Goal: Information Seeking & Learning: Learn about a topic

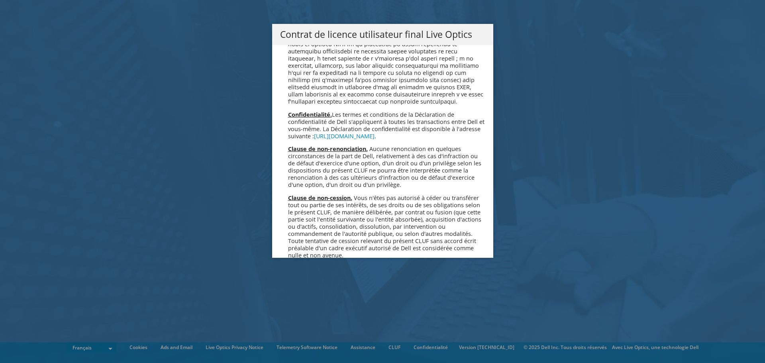
scroll to position [3520, 0]
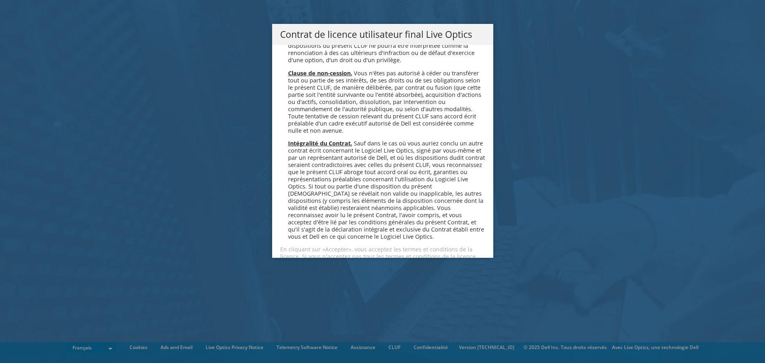
click at [304, 275] on link "Accepter" at bounding box center [303, 284] width 47 height 19
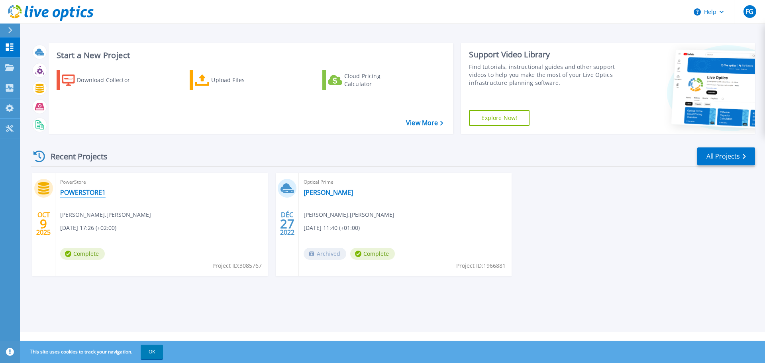
click at [84, 193] on link "POWERSTORE1" at bounding box center [82, 192] width 45 height 8
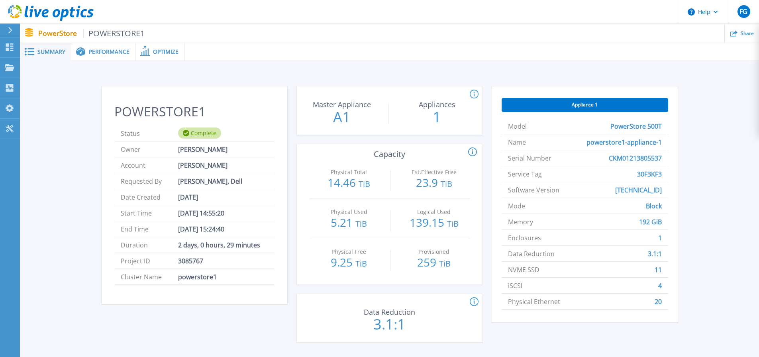
click at [111, 57] on div "Performance" at bounding box center [103, 52] width 64 height 18
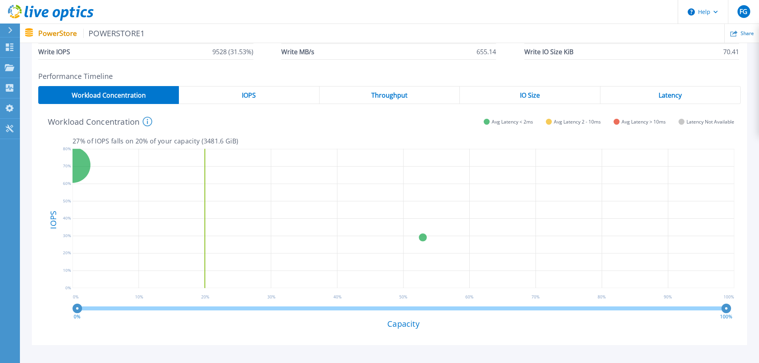
scroll to position [119, 0]
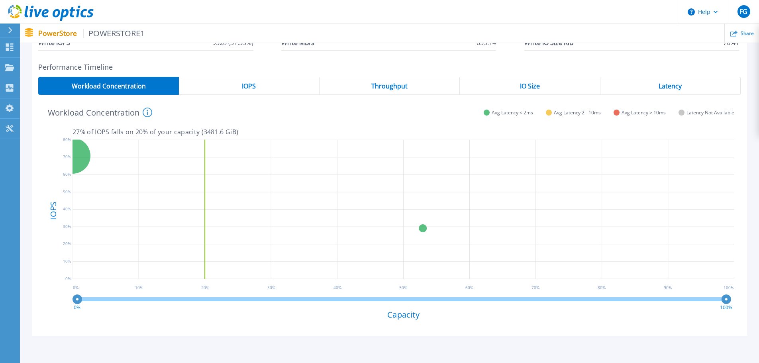
click at [264, 88] on div "IOPS" at bounding box center [249, 86] width 140 height 18
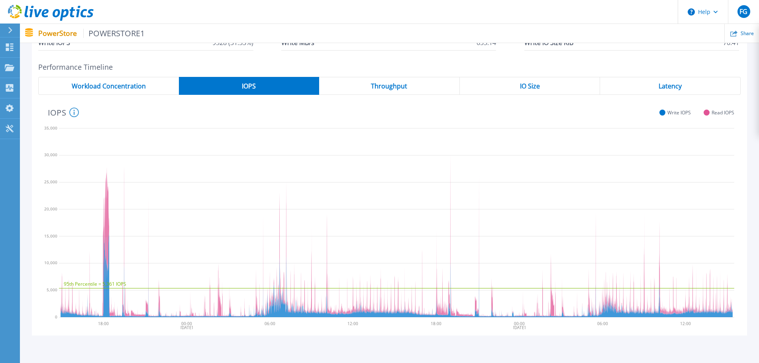
click at [368, 93] on div "Throughput" at bounding box center [389, 86] width 141 height 18
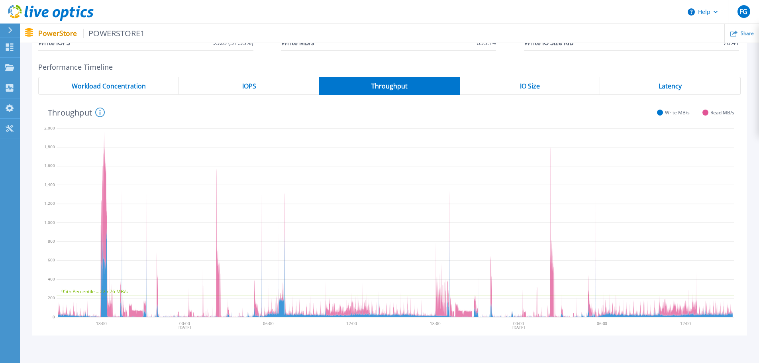
click at [511, 90] on div "IO Size" at bounding box center [530, 86] width 141 height 18
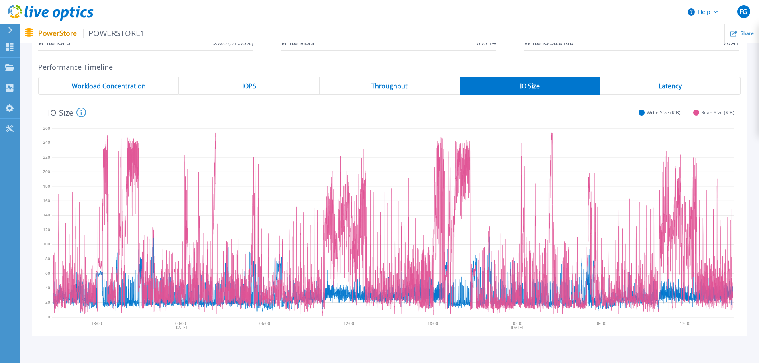
click at [632, 88] on div "Latency" at bounding box center [670, 86] width 141 height 18
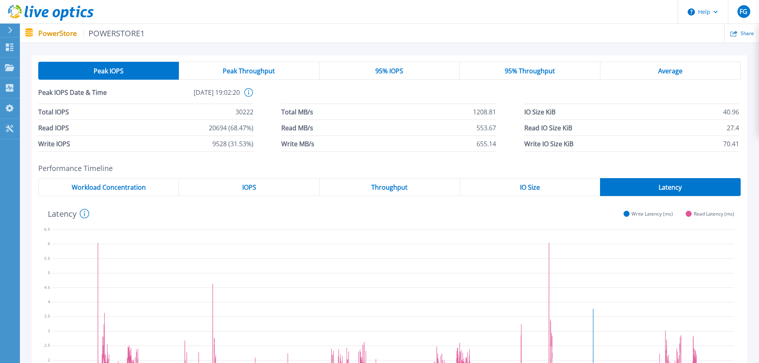
scroll to position [0, 0]
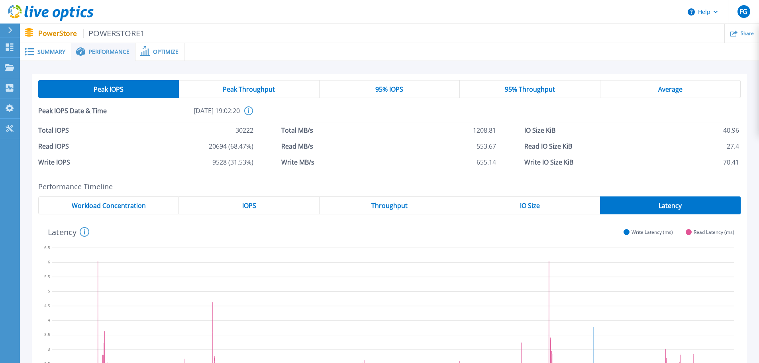
click at [370, 92] on div "95% IOPS" at bounding box center [389, 89] width 140 height 18
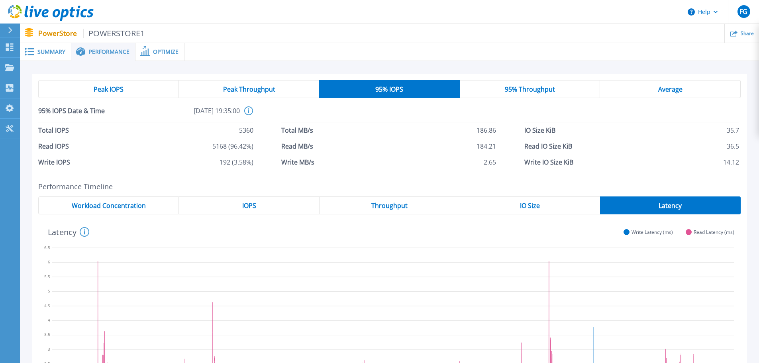
click at [517, 91] on span "95% Throughput" at bounding box center [530, 89] width 50 height 6
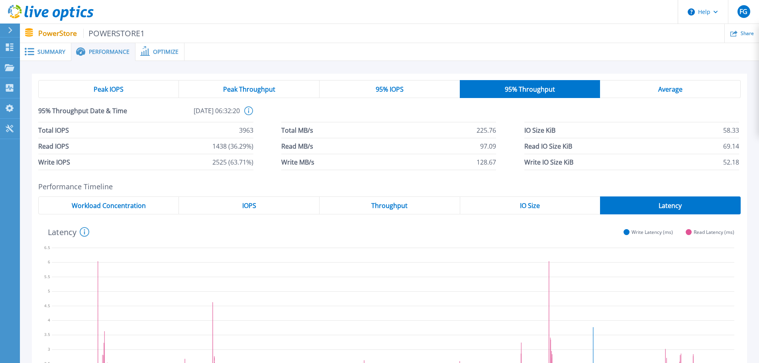
click at [617, 85] on div "Average" at bounding box center [670, 89] width 141 height 18
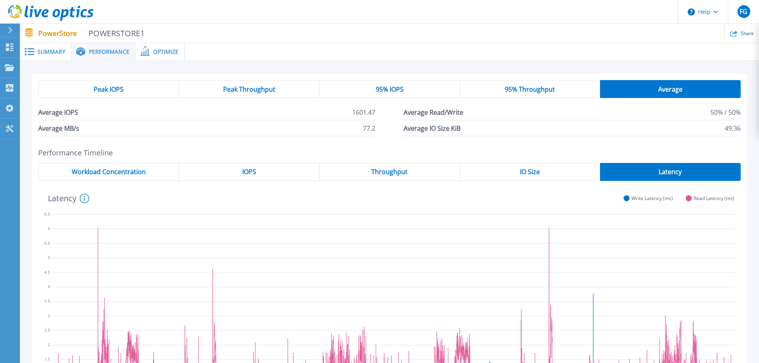
click at [170, 41] on ul "Share" at bounding box center [452, 33] width 614 height 19
click at [170, 45] on div "Optimize" at bounding box center [159, 52] width 49 height 18
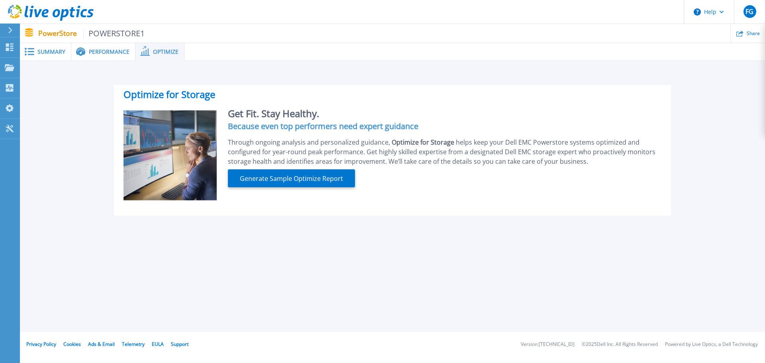
click at [44, 47] on div "Summary" at bounding box center [45, 52] width 51 height 18
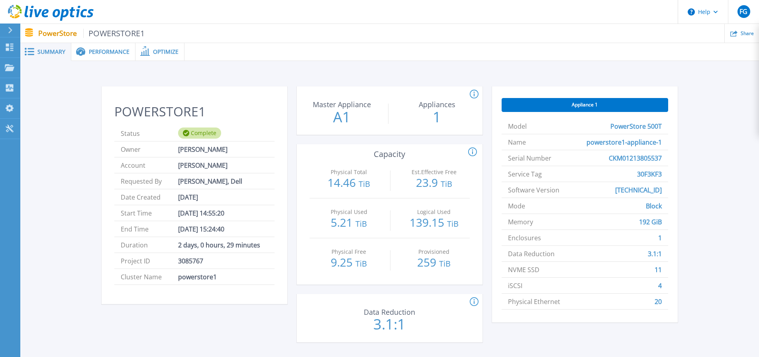
click at [55, 36] on p "PowerStore POWERSTORE1" at bounding box center [91, 33] width 107 height 9
click at [10, 33] on div at bounding box center [13, 30] width 13 height 14
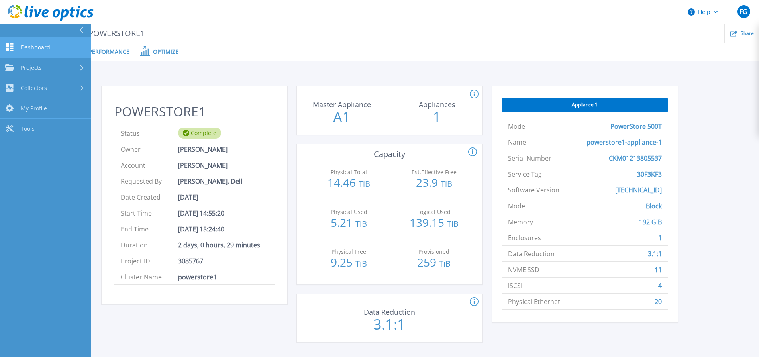
click at [15, 42] on link "Dashboard Dashboard" at bounding box center [45, 47] width 91 height 20
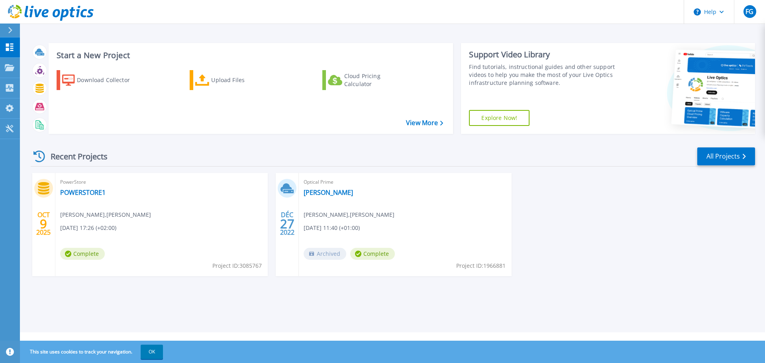
click at [325, 186] on span "Optical Prime" at bounding box center [404, 182] width 203 height 9
click at [327, 194] on link "HEMMERLIN" at bounding box center [327, 192] width 49 height 8
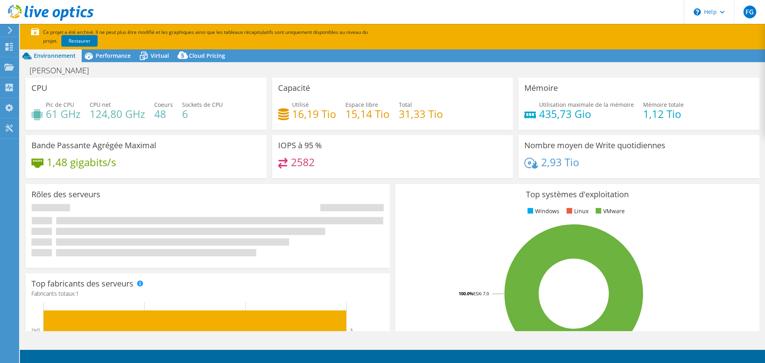
select select "EUFrankfurt"
select select "USD"
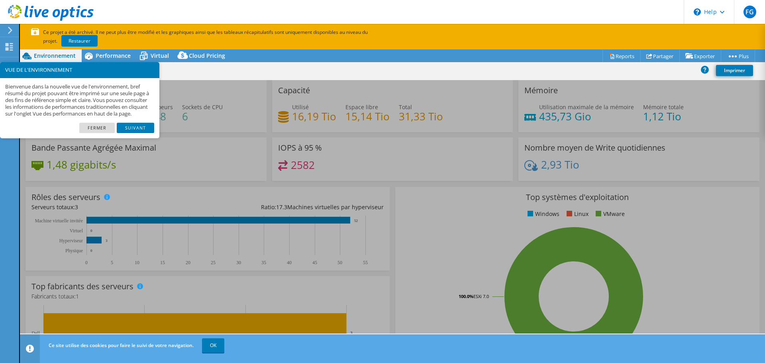
click at [115, 131] on li "Fermer" at bounding box center [97, 126] width 37 height 7
click at [108, 133] on link "Fermer" at bounding box center [96, 128] width 35 height 10
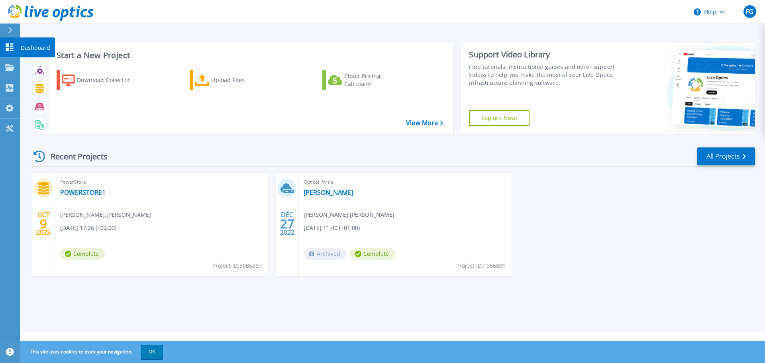
click at [8, 54] on link "Dashboard Dashboard" at bounding box center [10, 47] width 20 height 20
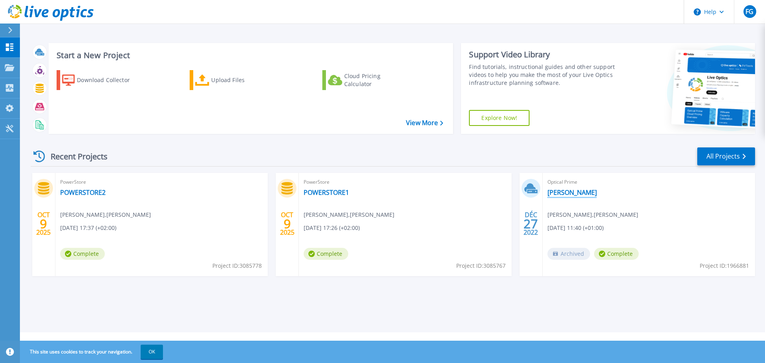
click at [558, 190] on link "[PERSON_NAME]" at bounding box center [571, 192] width 49 height 8
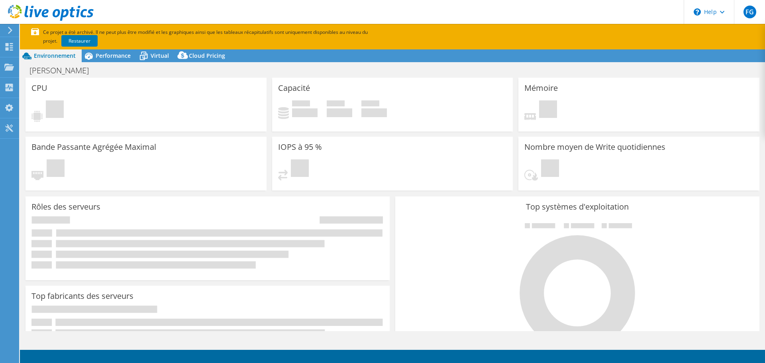
select select "EUFrankfurt"
select select "USD"
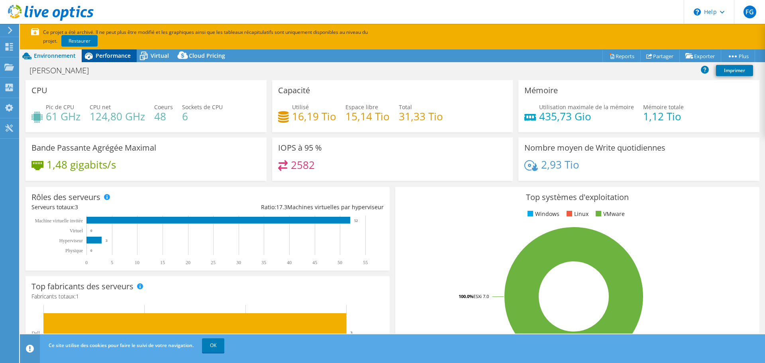
click at [125, 55] on span "Performance" at bounding box center [113, 56] width 35 height 8
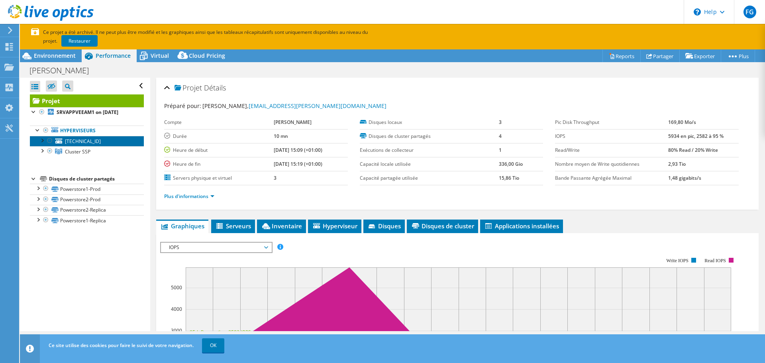
click at [106, 146] on link "10.0.11.23" at bounding box center [87, 141] width 114 height 10
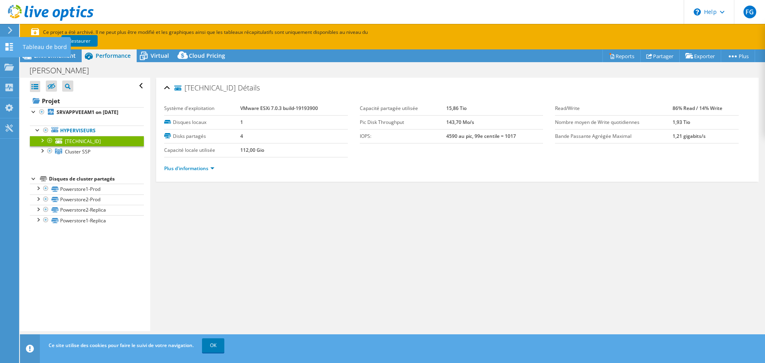
click at [13, 50] on icon at bounding box center [9, 47] width 10 height 8
click at [27, 49] on div "Tableau de bord" at bounding box center [45, 47] width 52 height 20
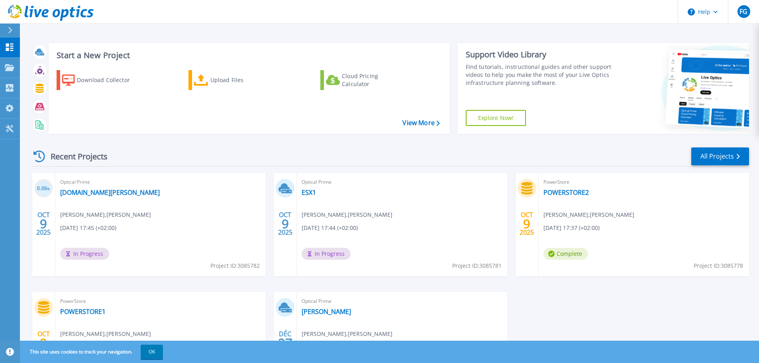
click at [331, 224] on span "10/09/2025, 17:44 (+02:00)" at bounding box center [329, 227] width 56 height 9
click at [314, 184] on span "Optical Prime" at bounding box center [401, 182] width 201 height 9
click at [281, 188] on icon at bounding box center [284, 187] width 12 height 9
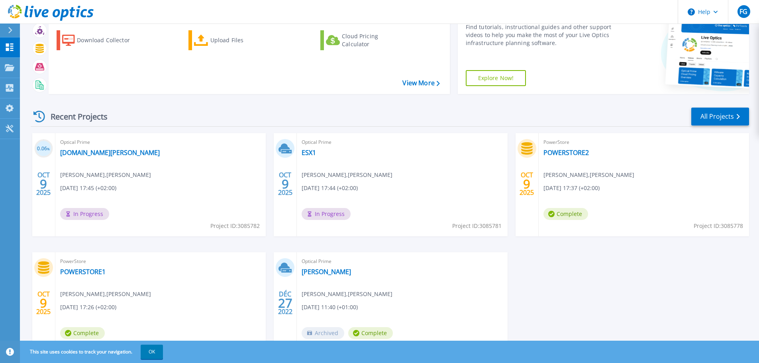
click at [333, 216] on span "In Progress" at bounding box center [325, 214] width 49 height 12
click at [323, 159] on div "Optical Prime ESX1 Fabien GROSS , HEMMERLIN 10/09/2025, 17:44 (+02:00) In Progr…" at bounding box center [402, 184] width 210 height 103
click at [305, 155] on link "ESX1" at bounding box center [308, 153] width 14 height 8
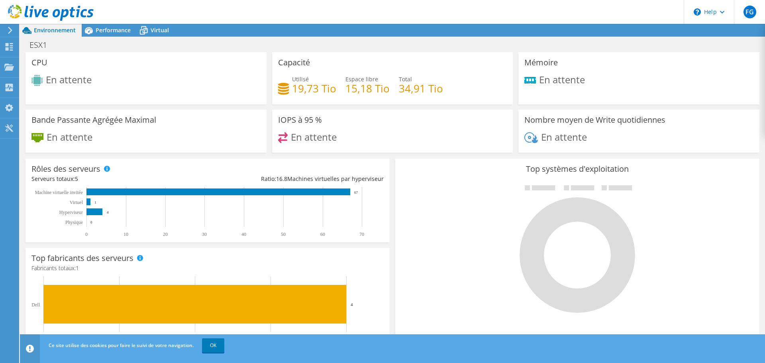
scroll to position [196, 0]
click at [215, 345] on link "OK" at bounding box center [213, 345] width 22 height 14
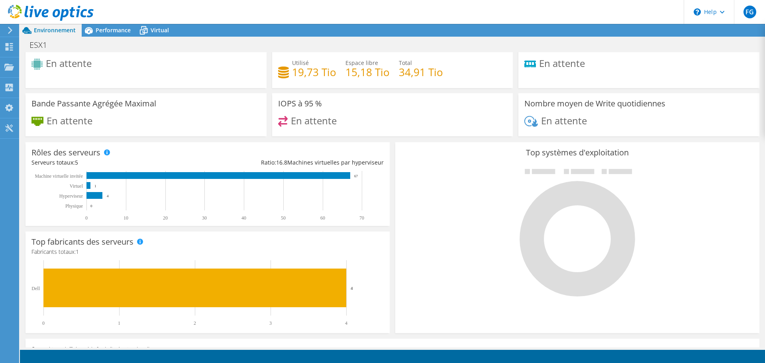
scroll to position [0, 0]
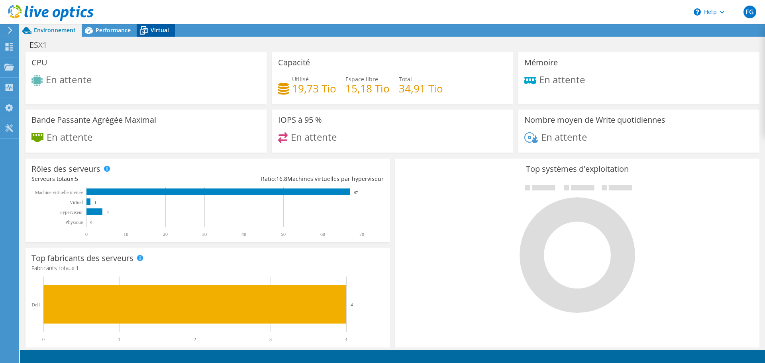
click at [141, 28] on icon at bounding box center [144, 30] width 14 height 14
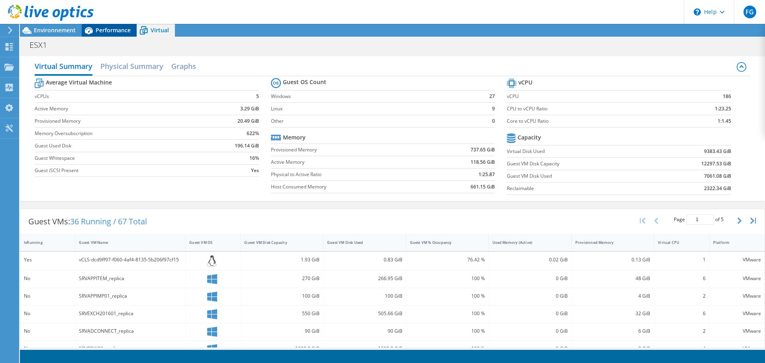
click at [122, 28] on span "Performance" at bounding box center [113, 30] width 35 height 8
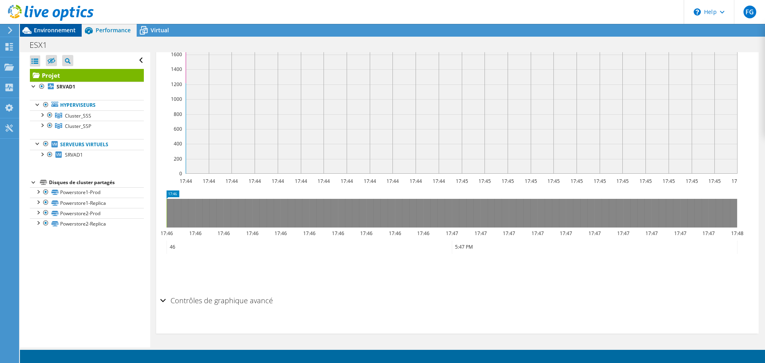
click at [61, 29] on span "Environnement" at bounding box center [55, 30] width 42 height 8
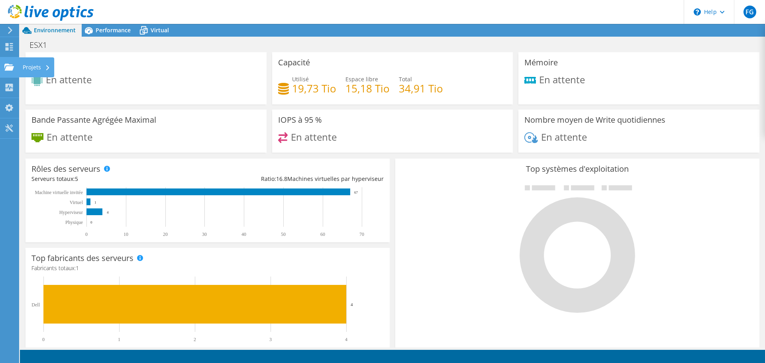
click at [12, 67] on use at bounding box center [9, 66] width 10 height 7
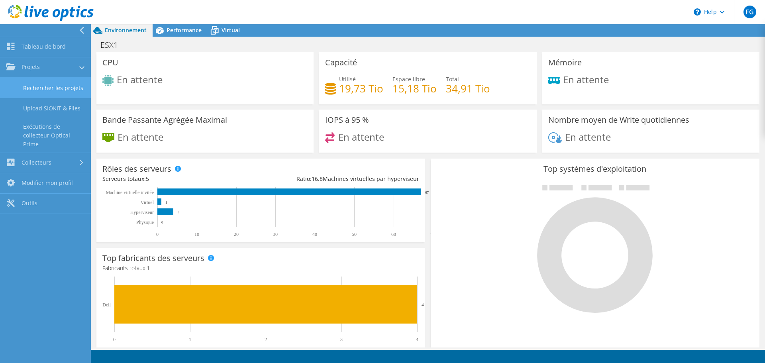
click at [71, 94] on link "Rechercher les projets" at bounding box center [45, 88] width 91 height 20
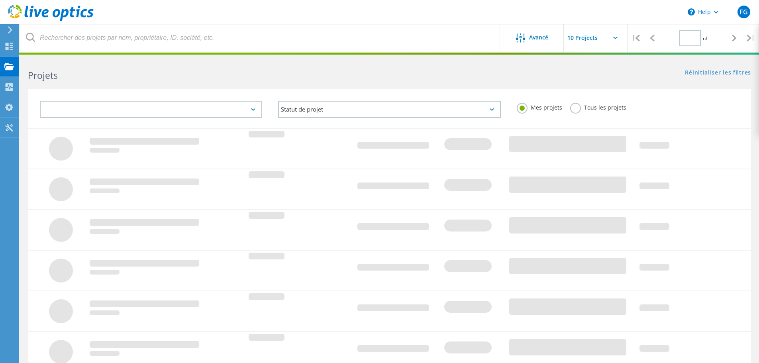
type input "1"
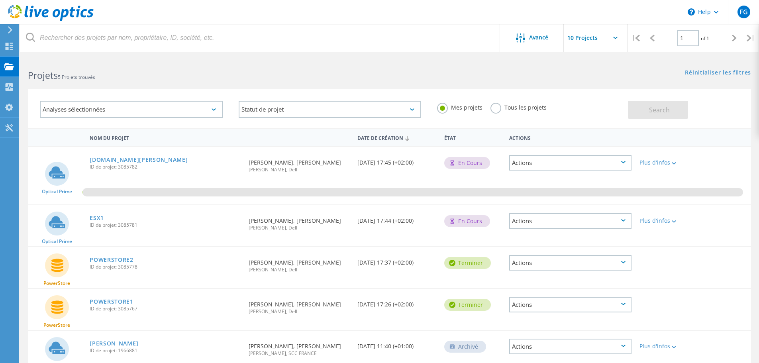
scroll to position [41, 0]
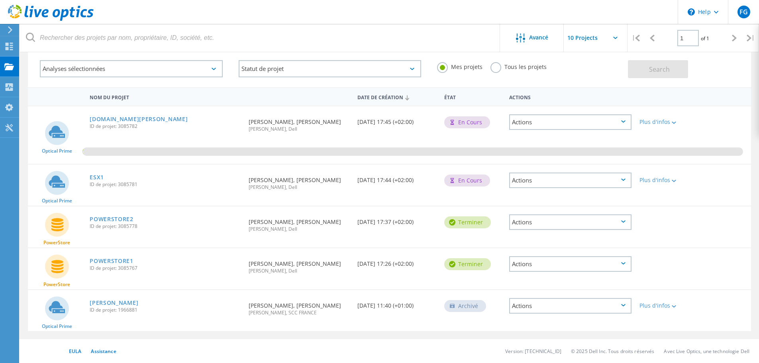
click at [628, 181] on div "Actions" at bounding box center [570, 180] width 122 height 16
click at [604, 200] on div "Supprimer" at bounding box center [570, 199] width 121 height 12
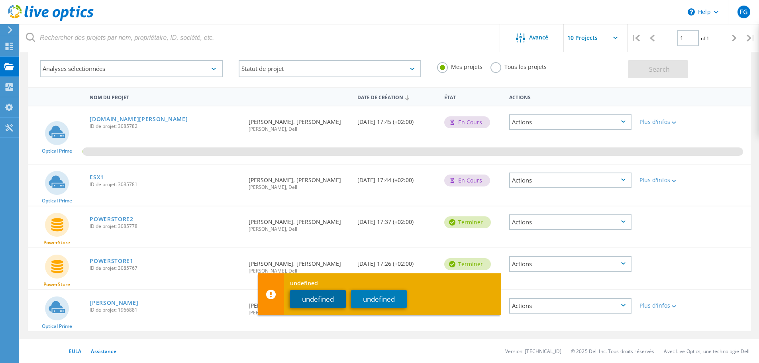
click at [340, 302] on button "undefined" at bounding box center [318, 299] width 56 height 18
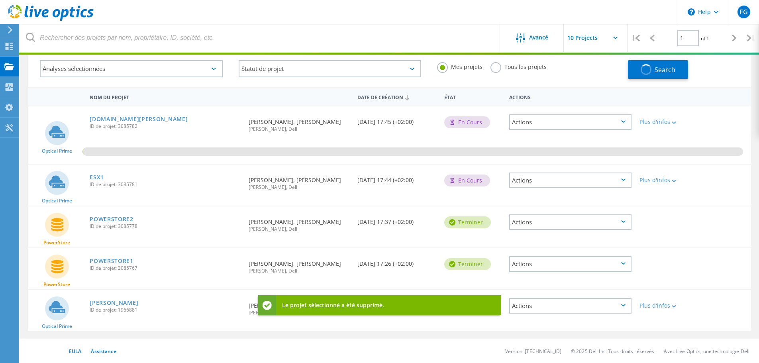
scroll to position [22, 0]
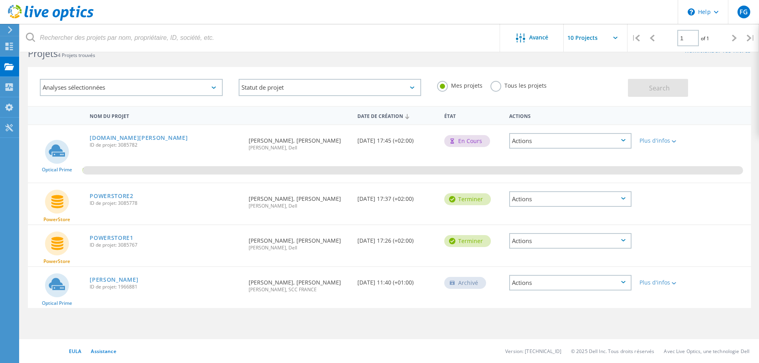
click at [518, 200] on div "Actions" at bounding box center [570, 199] width 122 height 16
click at [272, 204] on span "Amine Naggay, Dell" at bounding box center [298, 205] width 100 height 5
click at [12, 51] on div at bounding box center [9, 47] width 10 height 9
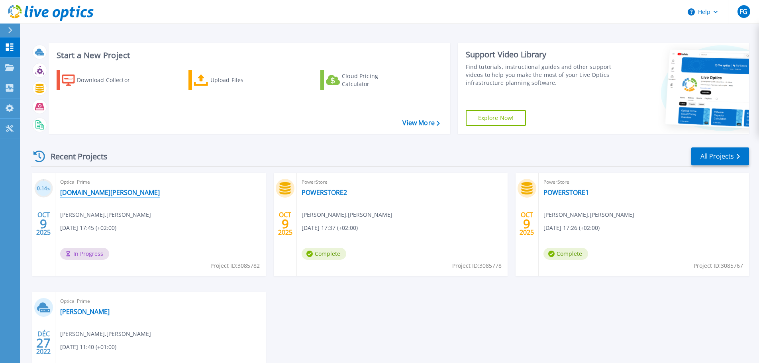
click at [108, 192] on link "[DOMAIN_NAME][PERSON_NAME]" at bounding box center [110, 192] width 100 height 8
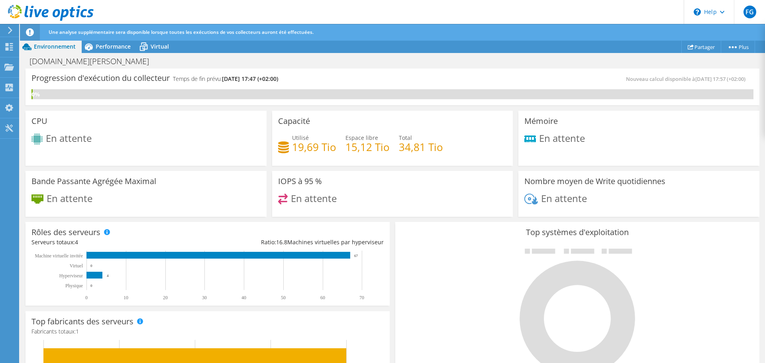
scroll to position [199, 0]
click at [108, 51] on div "Performance" at bounding box center [109, 46] width 55 height 13
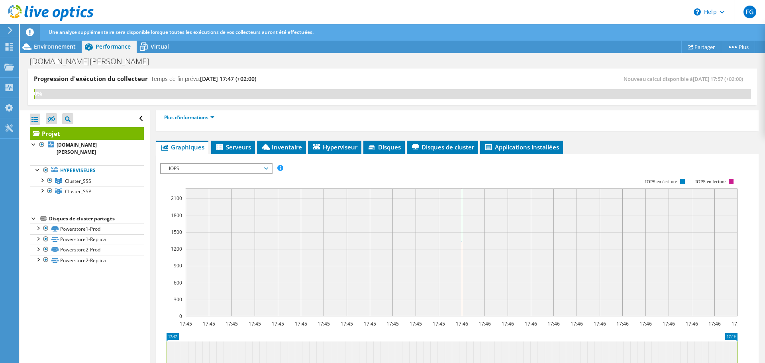
scroll to position [80, 0]
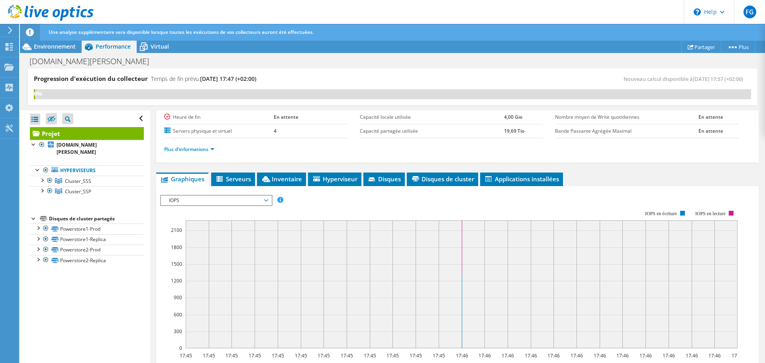
click at [223, 180] on icon at bounding box center [219, 179] width 6 height 6
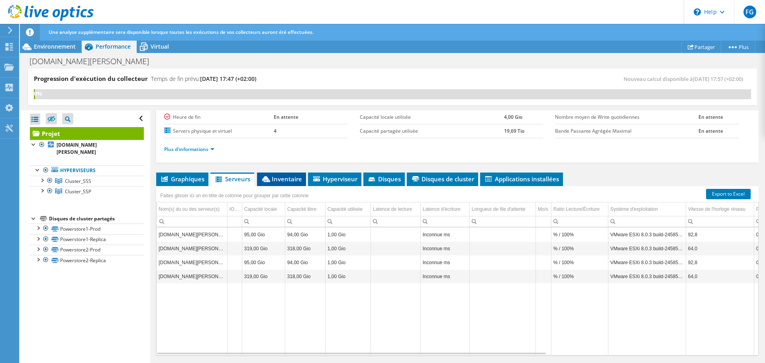
click at [286, 180] on span "Inventaire" at bounding box center [281, 179] width 41 height 8
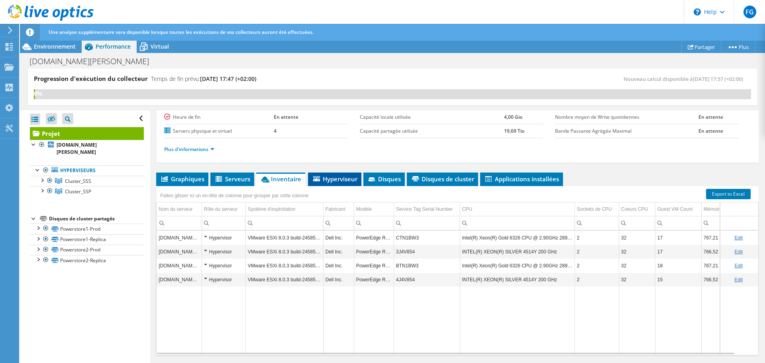
click at [326, 178] on span "Hyperviseur" at bounding box center [334, 179] width 45 height 8
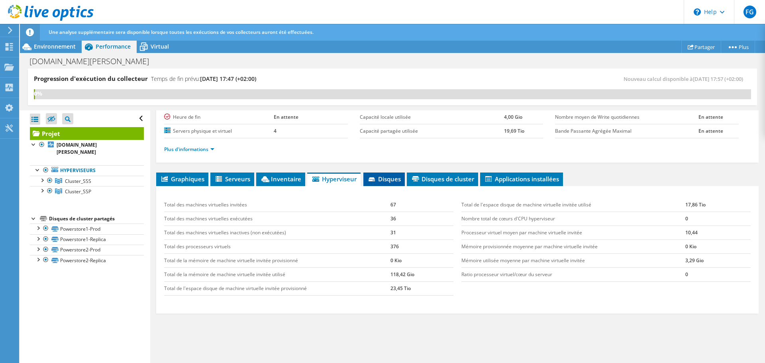
click at [386, 180] on span "Disques" at bounding box center [383, 179] width 33 height 8
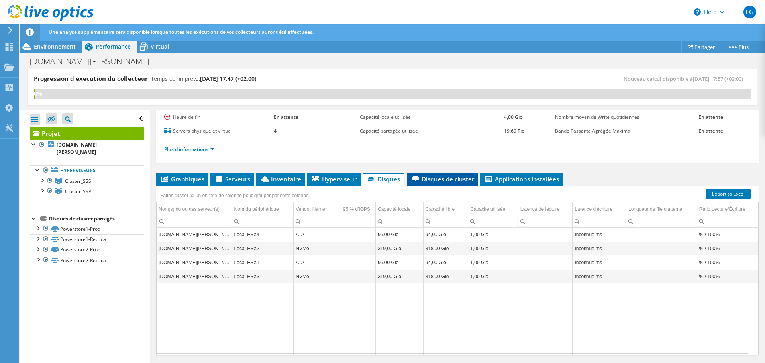
click at [435, 179] on span "Disques de cluster" at bounding box center [442, 179] width 63 height 8
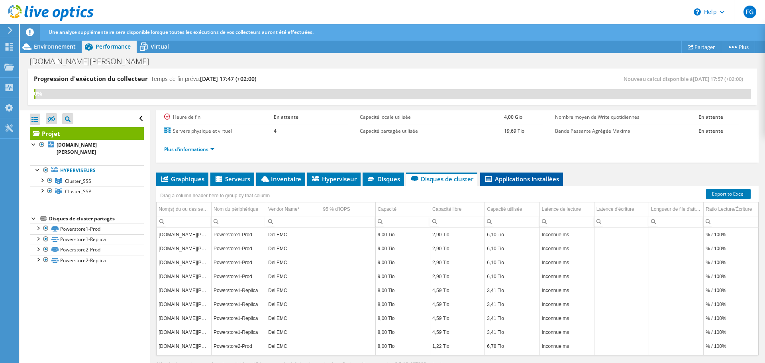
click at [520, 180] on span "Applications installées" at bounding box center [521, 179] width 75 height 8
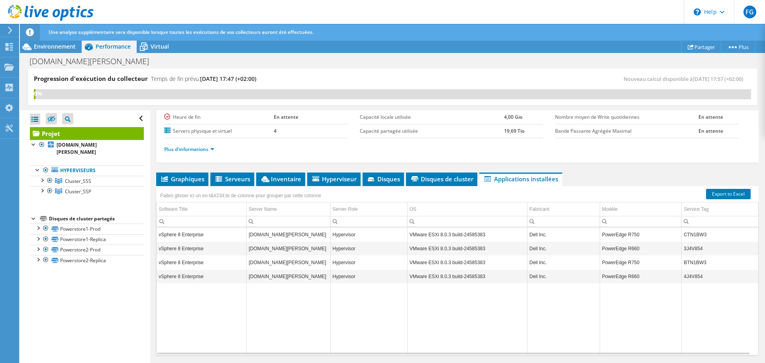
click at [423, 234] on td "VMware ESXi 8.0.3 build-24585383" at bounding box center [467, 234] width 120 height 14
click at [442, 182] on span "Disques de cluster" at bounding box center [441, 179] width 63 height 8
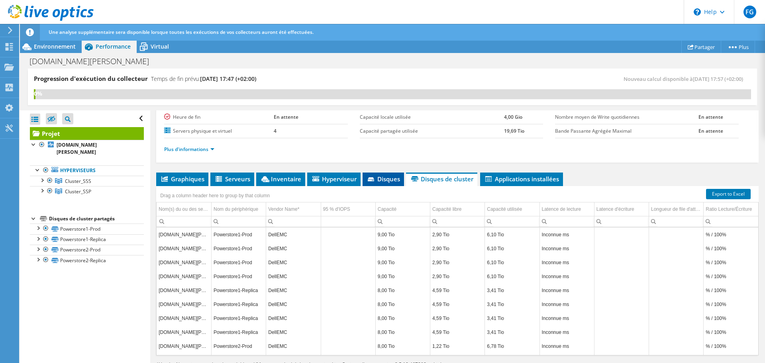
click at [392, 182] on span "Disques" at bounding box center [382, 179] width 33 height 8
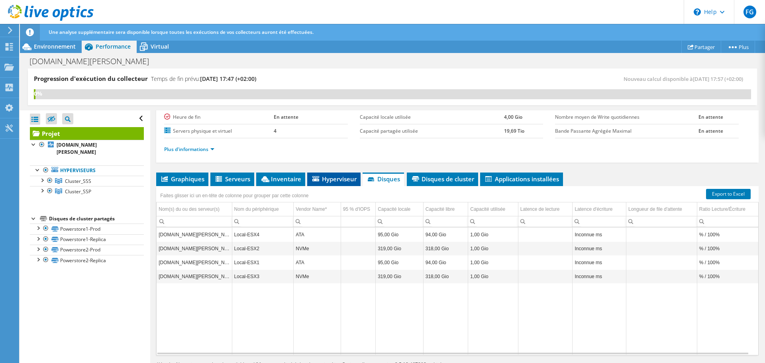
click at [341, 184] on li "Hyperviseur" at bounding box center [333, 179] width 53 height 14
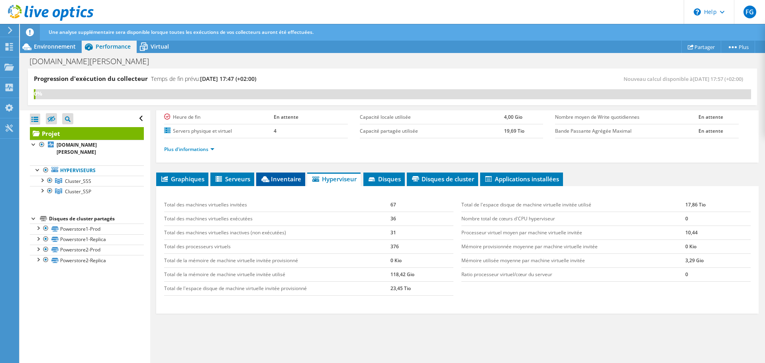
click at [272, 182] on span "Inventaire" at bounding box center [280, 179] width 41 height 8
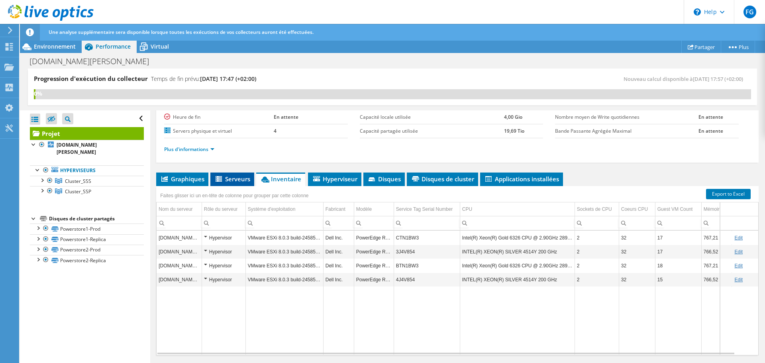
click at [230, 183] on li "Serveurs" at bounding box center [232, 179] width 44 height 14
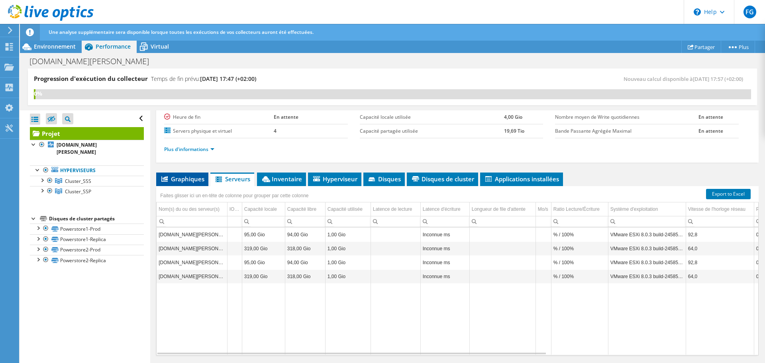
click at [198, 180] on span "Graphiques" at bounding box center [182, 179] width 44 height 8
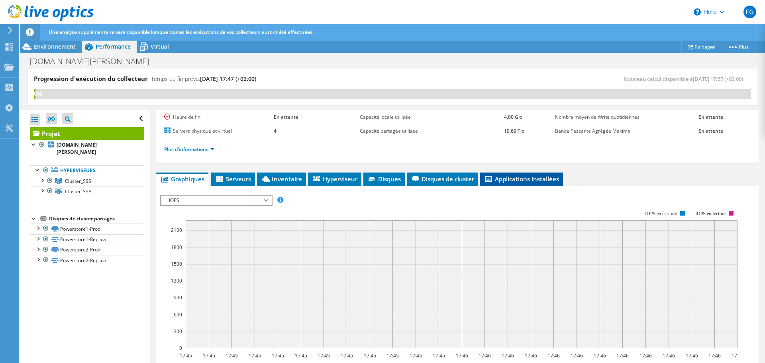
click at [512, 178] on span "Applications installées" at bounding box center [521, 179] width 75 height 8
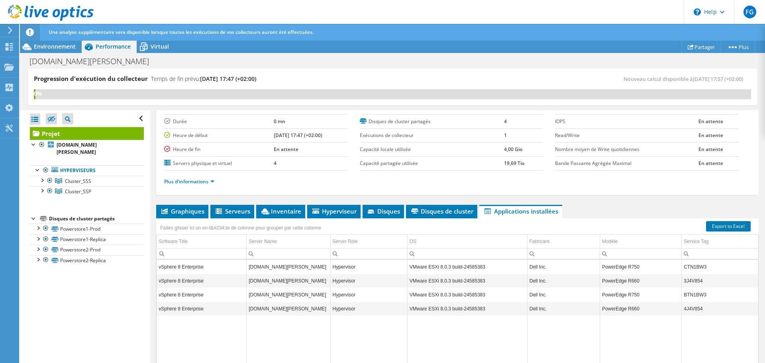
scroll to position [0, 0]
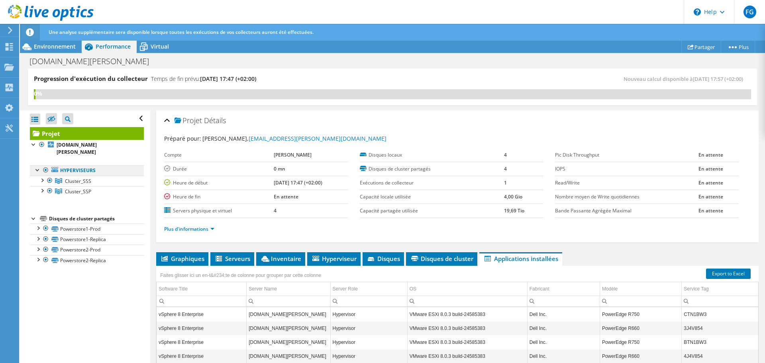
click at [110, 165] on link "Hyperviseurs" at bounding box center [87, 170] width 114 height 10
click at [88, 165] on link "Hyperviseurs" at bounding box center [87, 170] width 114 height 10
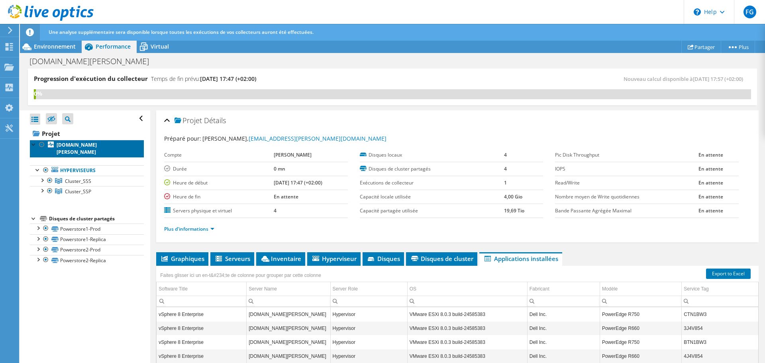
click at [64, 147] on b "esx4.hemmerlin.fr" at bounding box center [77, 148] width 40 height 14
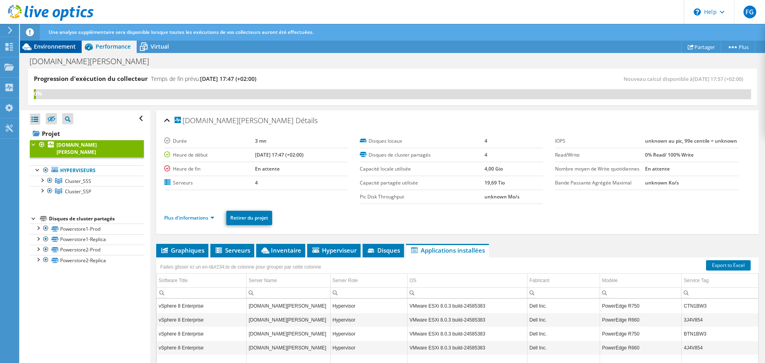
click at [44, 50] on div "Environnement" at bounding box center [51, 46] width 62 height 13
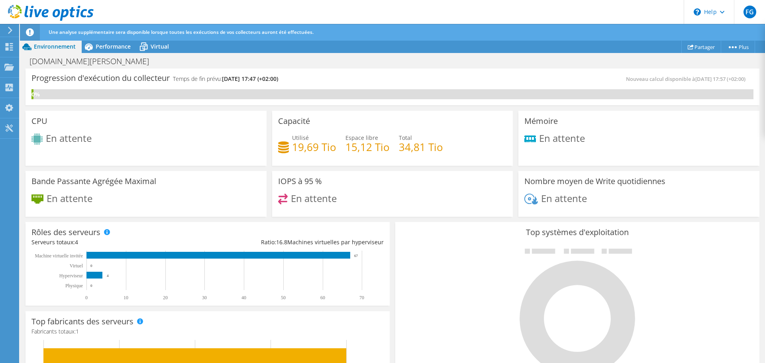
scroll to position [95, 0]
click at [165, 47] on span "Virtual" at bounding box center [160, 47] width 18 height 8
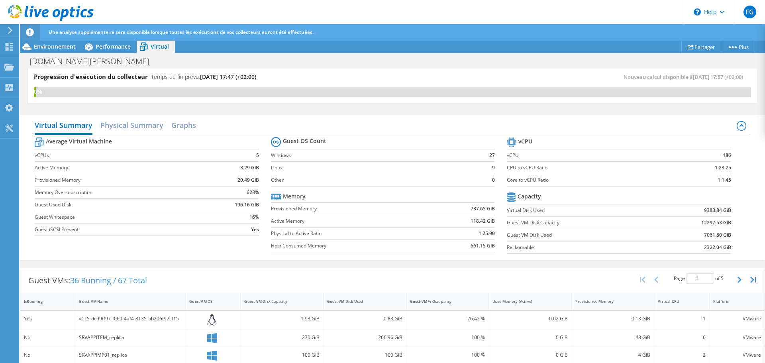
scroll to position [0, 0]
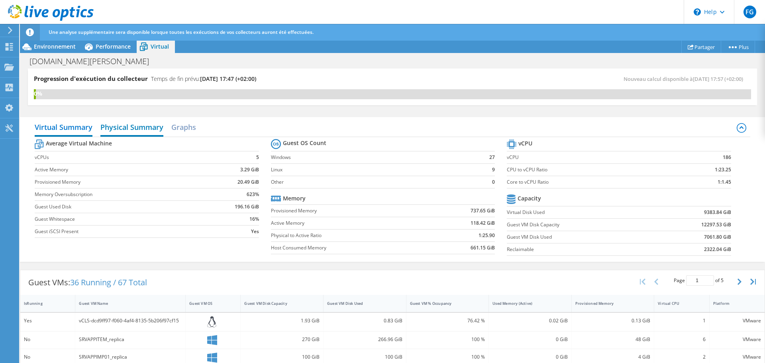
click at [162, 131] on h2 "Physical Summary" at bounding box center [131, 128] width 63 height 18
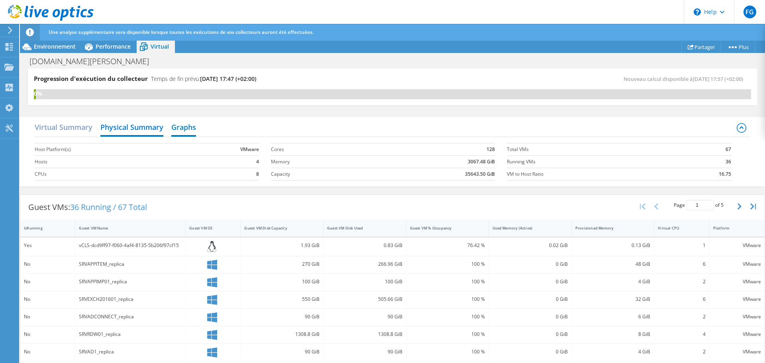
click at [187, 127] on h2 "Graphs" at bounding box center [183, 128] width 25 height 18
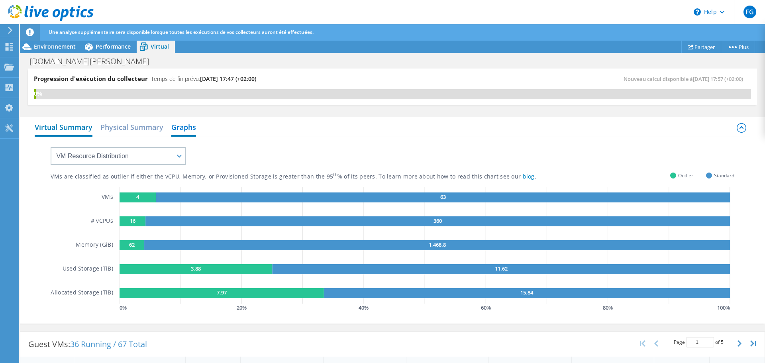
click at [77, 126] on h2 "Virtual Summary" at bounding box center [64, 128] width 58 height 18
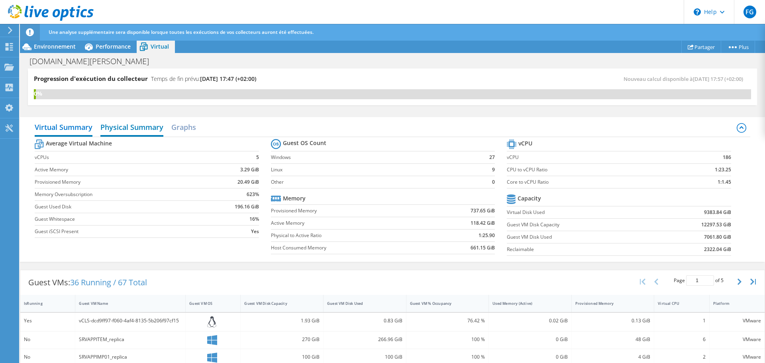
click at [110, 129] on h2 "Physical Summary" at bounding box center [131, 128] width 63 height 18
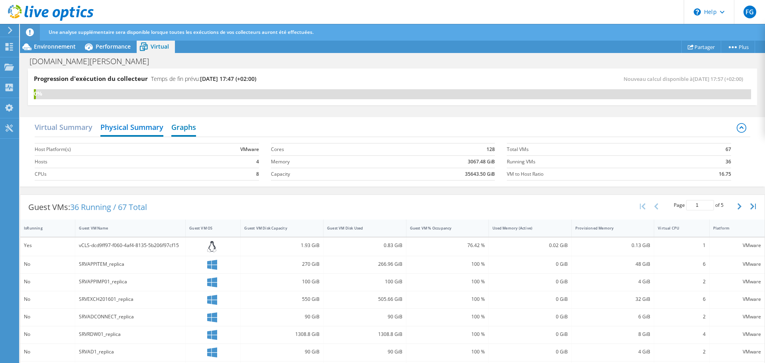
click at [174, 128] on h2 "Graphs" at bounding box center [183, 128] width 25 height 18
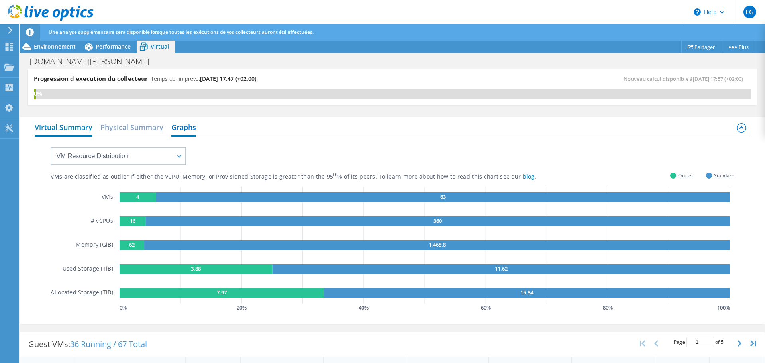
click at [82, 129] on h2 "Virtual Summary" at bounding box center [64, 128] width 58 height 18
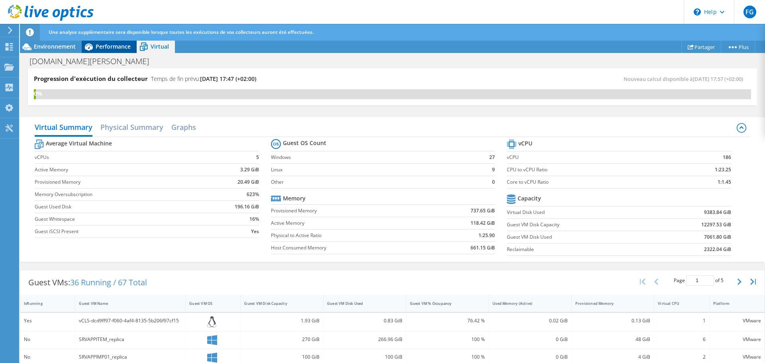
click at [110, 45] on span "Performance" at bounding box center [113, 47] width 35 height 8
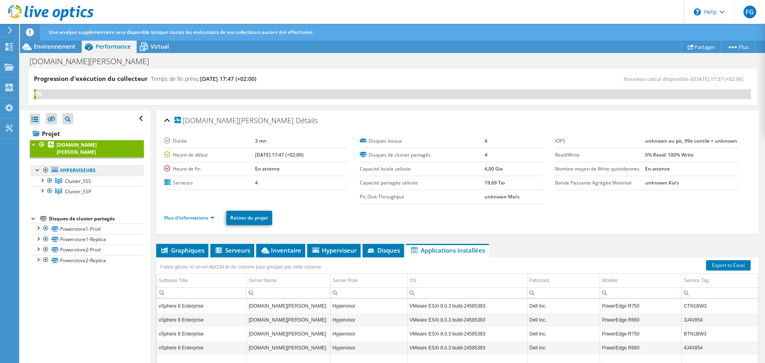
click at [87, 165] on link "Hyperviseurs" at bounding box center [87, 170] width 114 height 10
click at [51, 176] on div at bounding box center [50, 181] width 8 height 10
drag, startPoint x: 67, startPoint y: 176, endPoint x: 61, endPoint y: 177, distance: 6.4
click at [67, 178] on span "Cluster_SSS" at bounding box center [78, 181] width 26 height 7
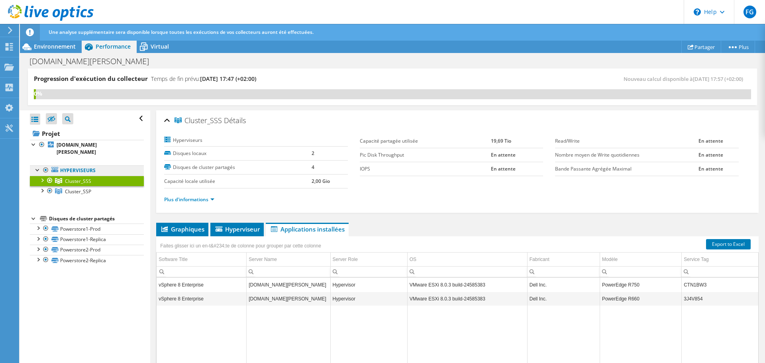
click at [76, 165] on link "Hyperviseurs" at bounding box center [87, 170] width 114 height 10
click at [72, 165] on link "Hyperviseurs" at bounding box center [87, 170] width 114 height 10
click at [43, 165] on div at bounding box center [46, 170] width 8 height 10
click at [39, 165] on div at bounding box center [38, 169] width 8 height 8
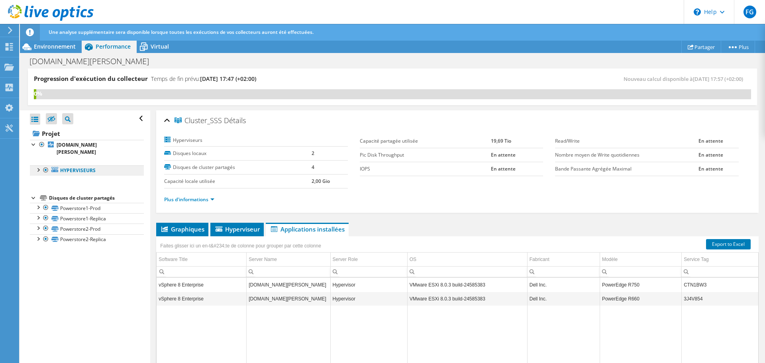
click at [64, 165] on link "Hyperviseurs" at bounding box center [87, 170] width 114 height 10
click at [165, 123] on div "Cluster_SSS Détails" at bounding box center [457, 120] width 586 height 17
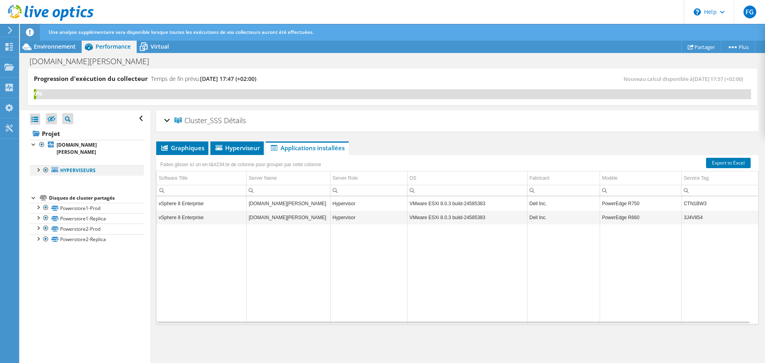
click at [36, 165] on div at bounding box center [38, 169] width 8 height 8
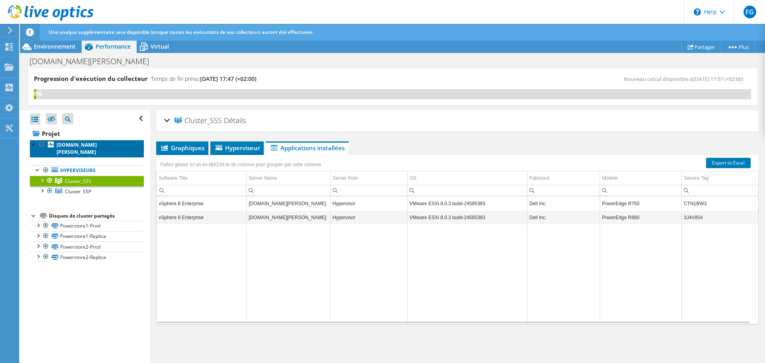
click at [60, 145] on b "esx4.hemmerlin.fr" at bounding box center [77, 148] width 40 height 14
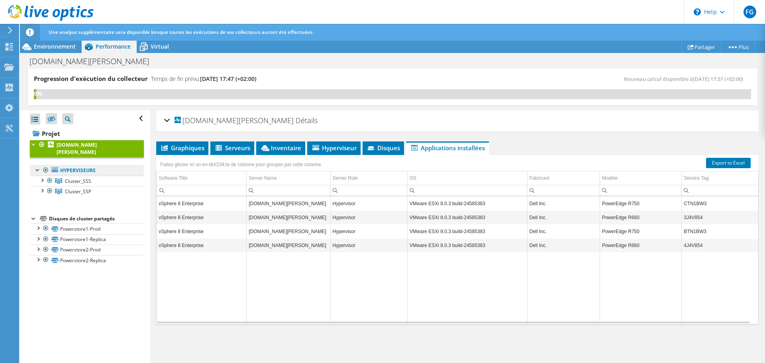
click at [70, 165] on link "Hyperviseurs" at bounding box center [87, 170] width 114 height 10
click at [63, 50] on div "Environnement" at bounding box center [51, 46] width 62 height 13
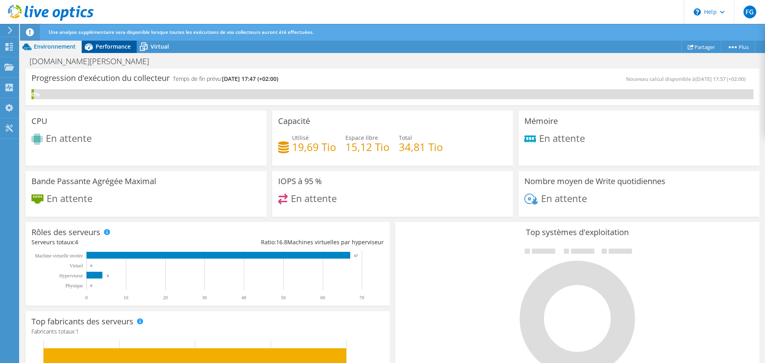
click at [123, 52] on div "Performance" at bounding box center [109, 46] width 55 height 13
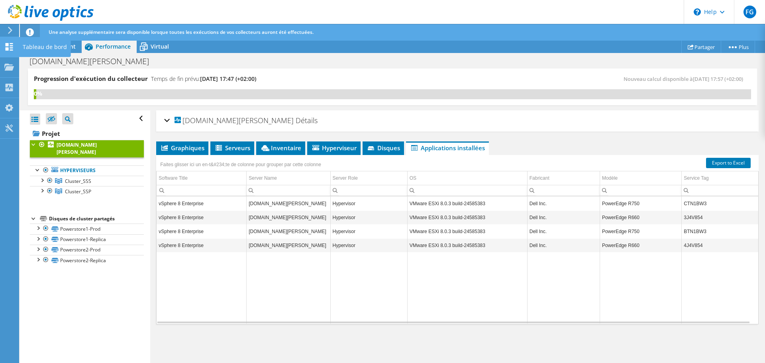
click at [8, 51] on div at bounding box center [9, 47] width 10 height 9
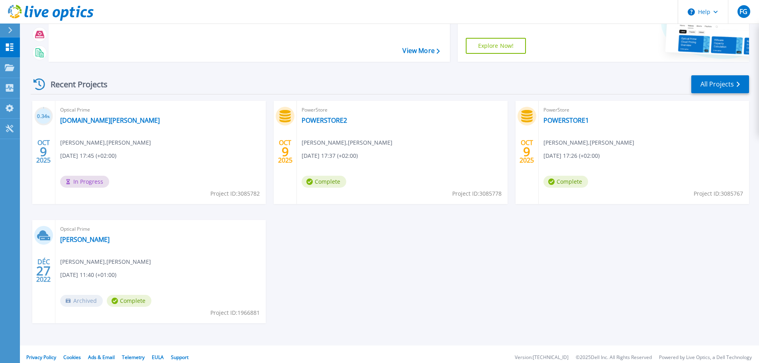
scroll to position [78, 0]
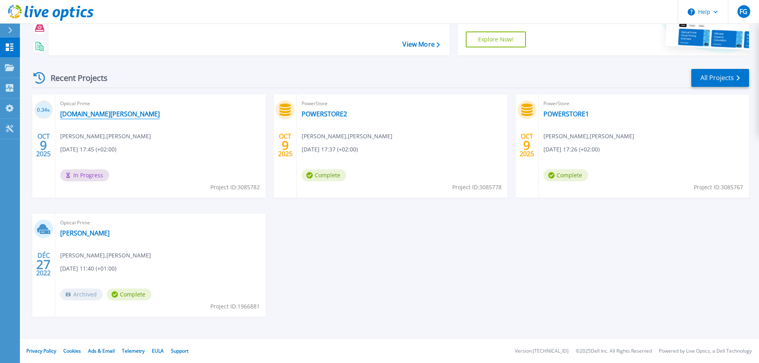
click at [116, 114] on link "[DOMAIN_NAME][PERSON_NAME]" at bounding box center [110, 114] width 100 height 8
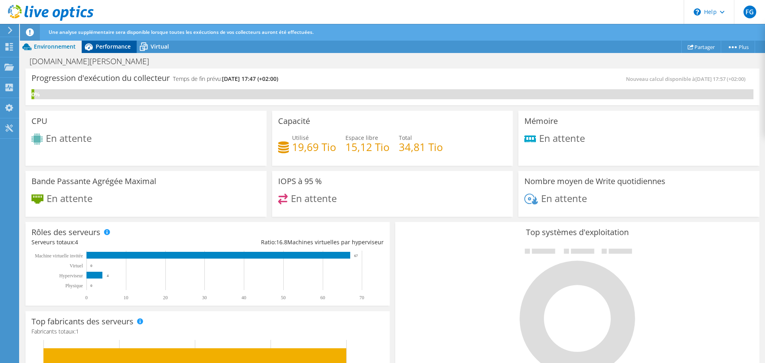
click at [125, 50] on div "Performance" at bounding box center [109, 46] width 55 height 13
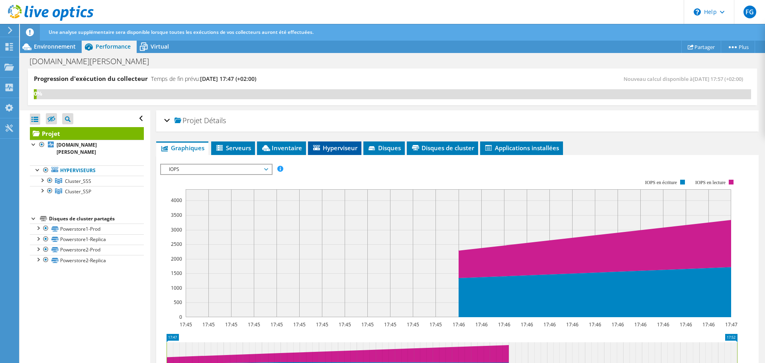
click at [310, 143] on li "Hyperviseur" at bounding box center [334, 148] width 53 height 14
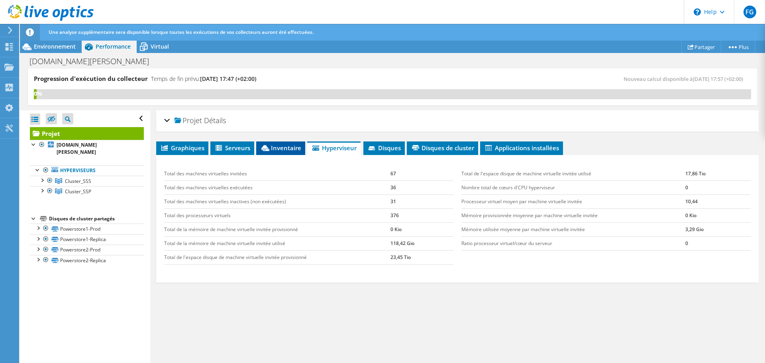
click at [284, 154] on li "Inventaire" at bounding box center [280, 148] width 49 height 14
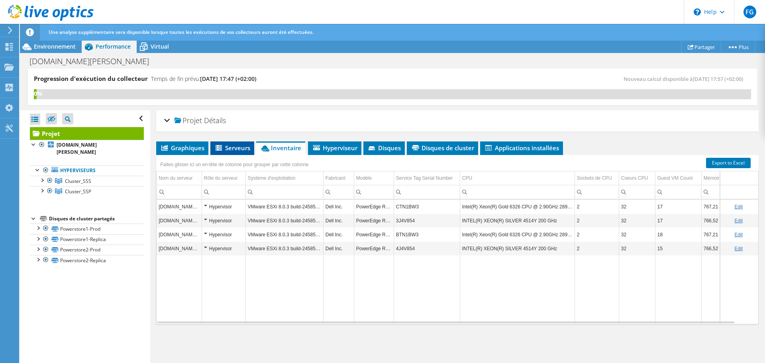
click at [233, 151] on span "Serveurs" at bounding box center [232, 148] width 36 height 8
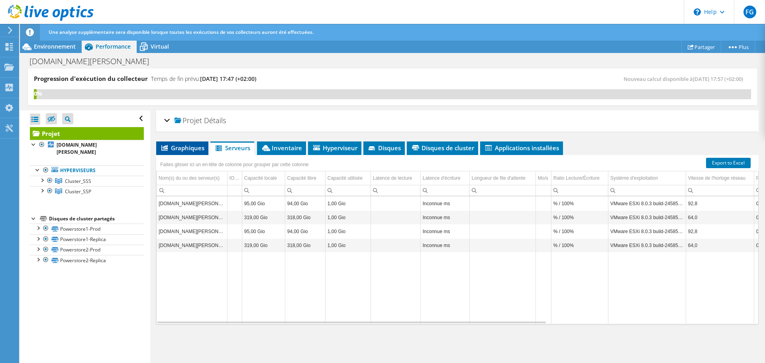
click at [180, 151] on span "Graphiques" at bounding box center [182, 148] width 44 height 8
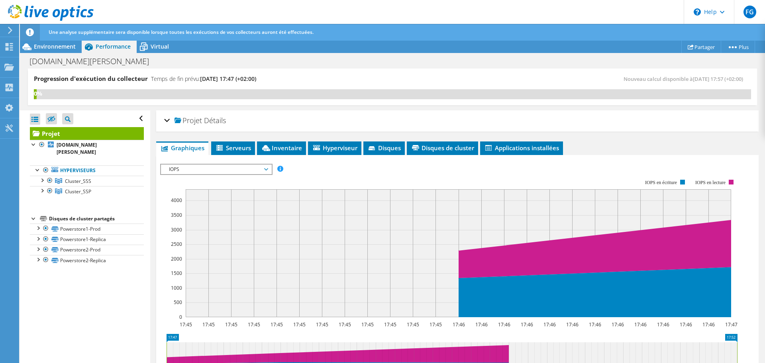
click at [270, 174] on span "IOPS" at bounding box center [216, 169] width 110 height 10
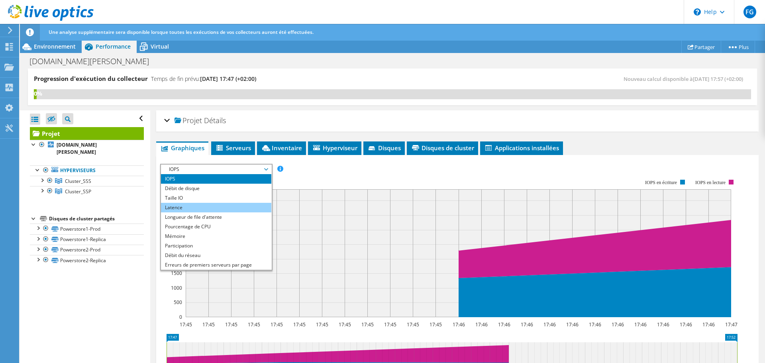
click at [252, 208] on li "Latence" at bounding box center [216, 208] width 110 height 10
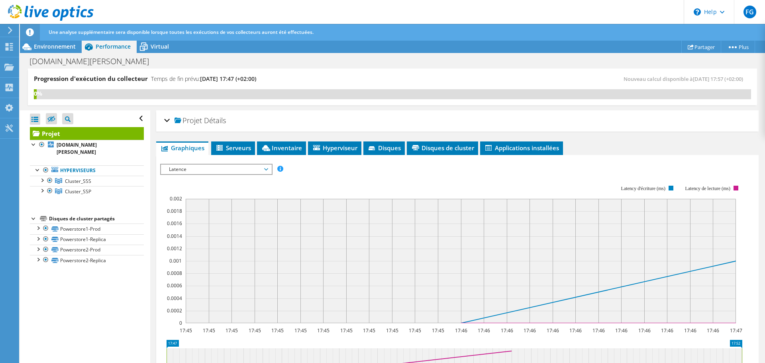
click at [269, 172] on span "Latence" at bounding box center [216, 169] width 110 height 10
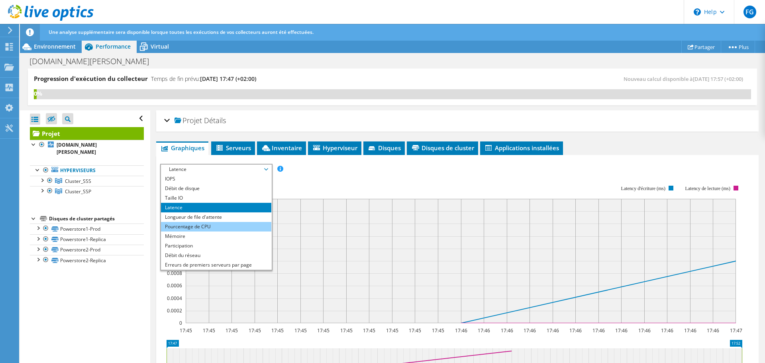
click at [250, 227] on li "Pourcentage de CPU" at bounding box center [216, 227] width 110 height 10
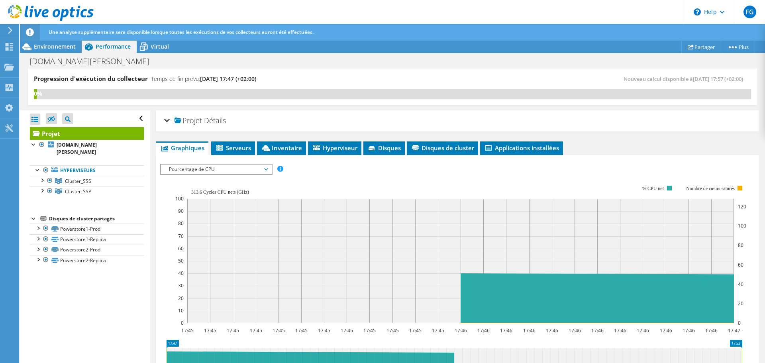
click at [266, 172] on span "Pourcentage de CPU" at bounding box center [216, 169] width 102 height 10
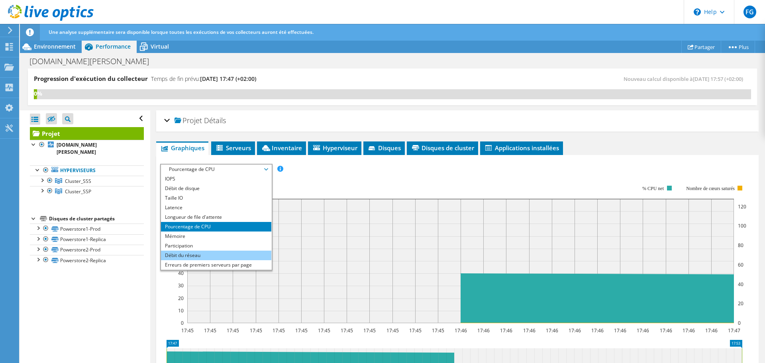
click at [246, 252] on li "Débit du réseau" at bounding box center [216, 255] width 110 height 10
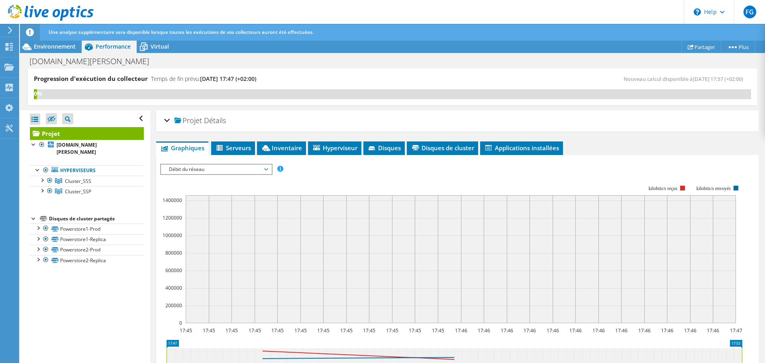
click at [264, 170] on span "Débit du réseau" at bounding box center [216, 169] width 102 height 10
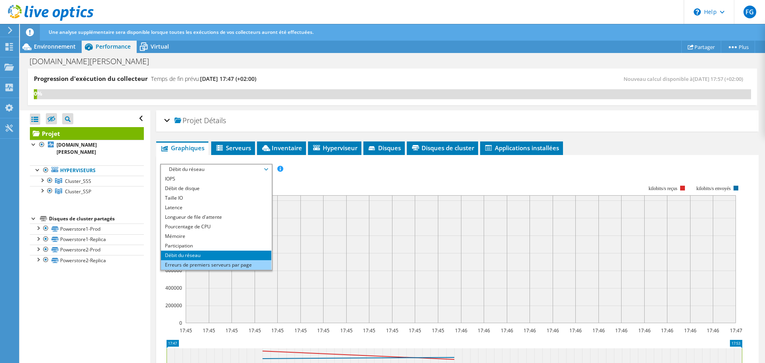
click at [258, 264] on li "Erreurs de premiers serveurs par page" at bounding box center [216, 265] width 110 height 10
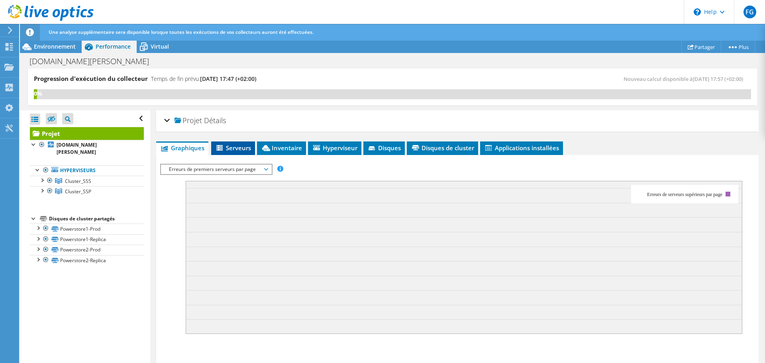
click at [250, 153] on li "Serveurs" at bounding box center [233, 148] width 44 height 14
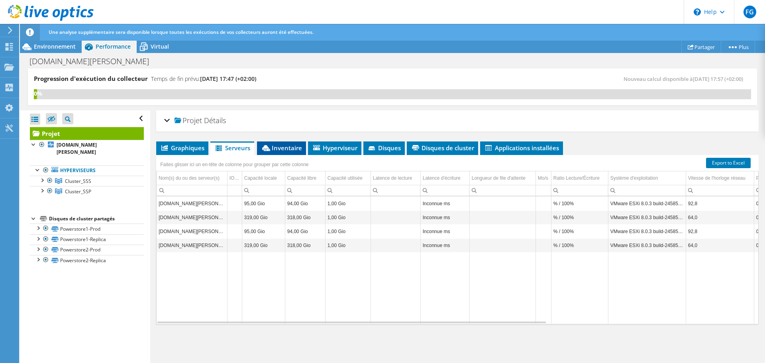
click at [280, 150] on span "Inventaire" at bounding box center [281, 148] width 41 height 8
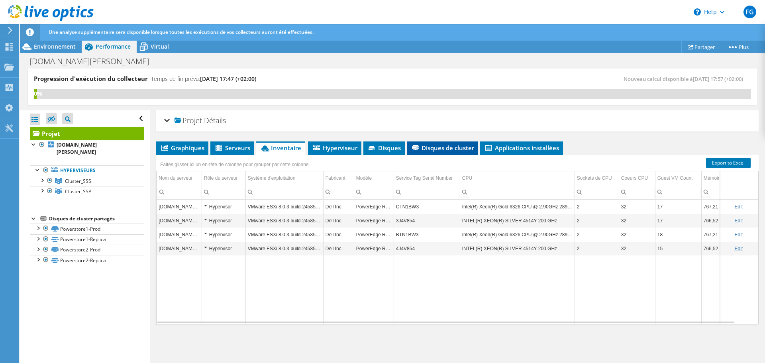
click at [460, 149] on span "Disques de cluster" at bounding box center [442, 148] width 63 height 8
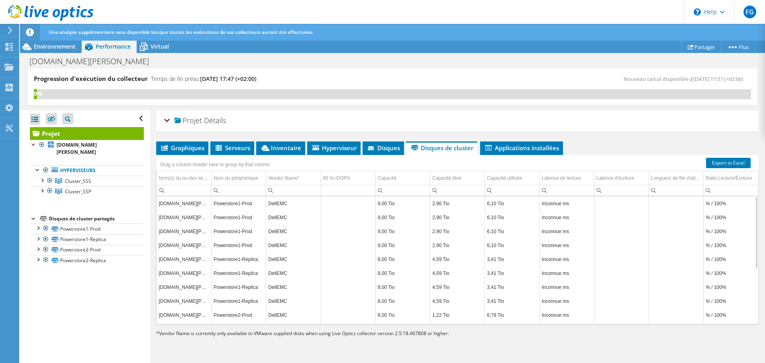
click at [342, 278] on td "Column 95 % d'IOPS, Value" at bounding box center [348, 273] width 55 height 14
click at [178, 274] on td "esx2.hemmerlin.fr" at bounding box center [183, 273] width 55 height 14
click at [539, 153] on li "Applications installées" at bounding box center [521, 148] width 83 height 14
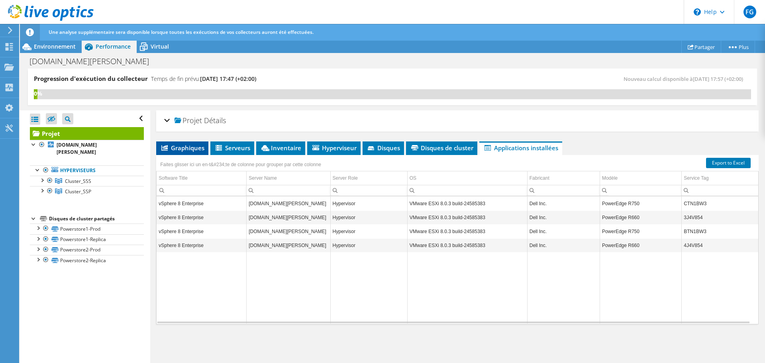
click at [166, 150] on icon at bounding box center [164, 148] width 6 height 6
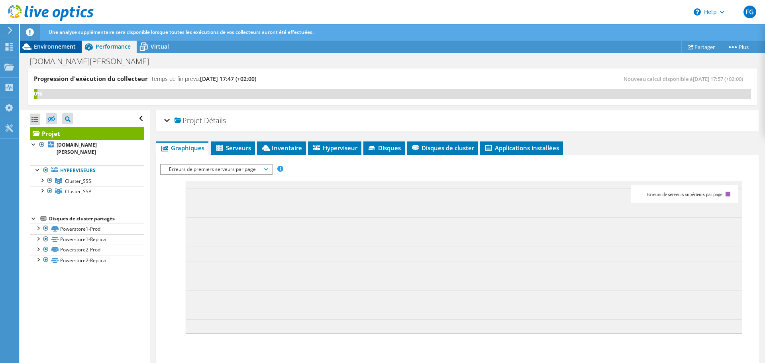
click at [66, 49] on span "Environnement" at bounding box center [55, 47] width 42 height 8
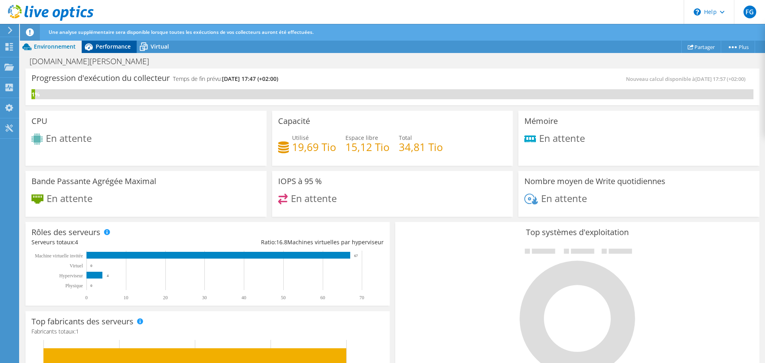
click at [114, 49] on span "Performance" at bounding box center [113, 47] width 35 height 8
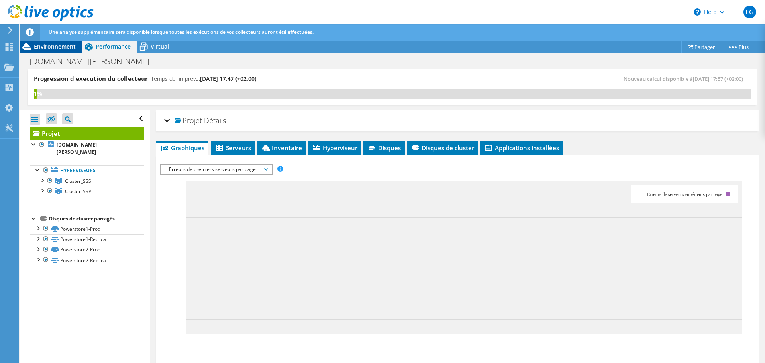
click at [65, 49] on span "Environnement" at bounding box center [55, 47] width 42 height 8
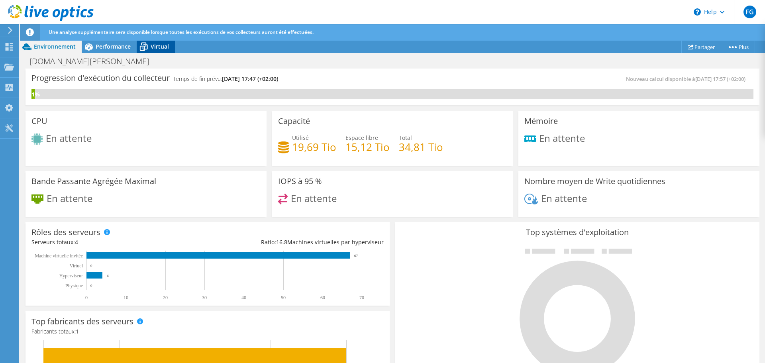
click at [157, 51] on div "Virtual" at bounding box center [156, 46] width 38 height 13
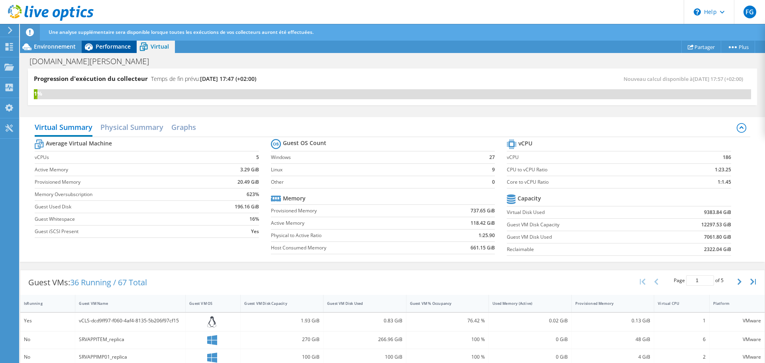
click at [113, 49] on span "Performance" at bounding box center [113, 47] width 35 height 8
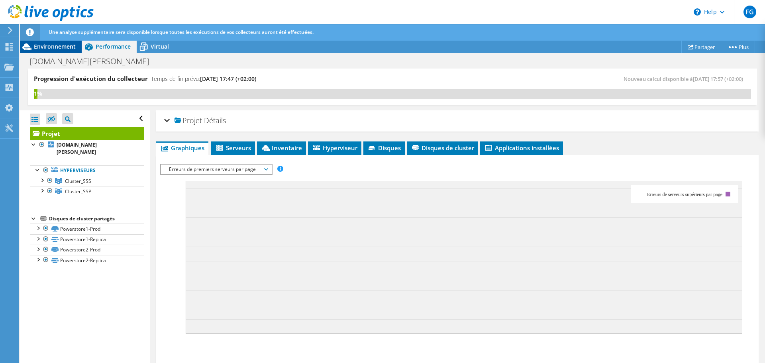
click at [64, 48] on span "Environnement" at bounding box center [55, 47] width 42 height 8
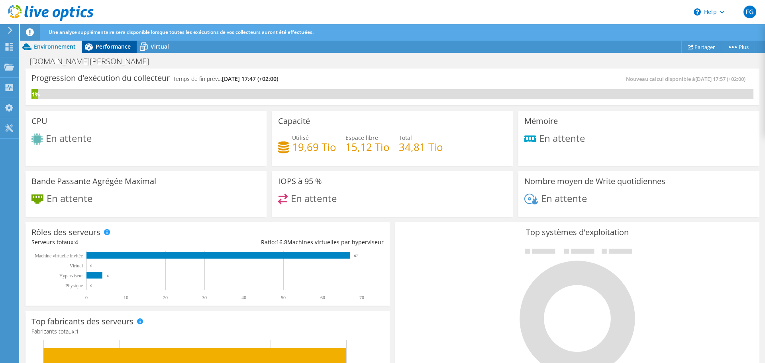
click at [101, 51] on div "Performance" at bounding box center [109, 46] width 55 height 13
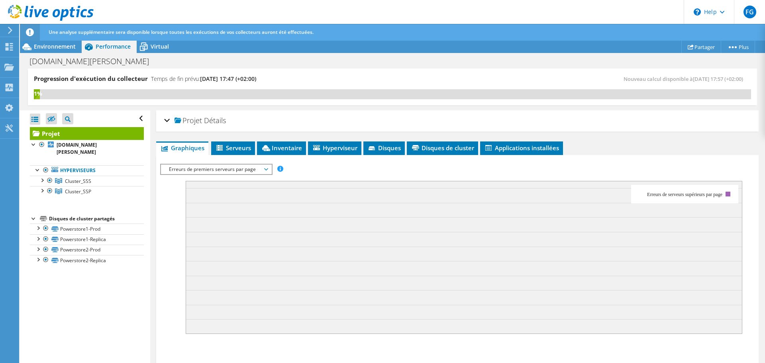
click at [236, 172] on span "Erreurs de premiers serveurs par page" at bounding box center [216, 169] width 102 height 10
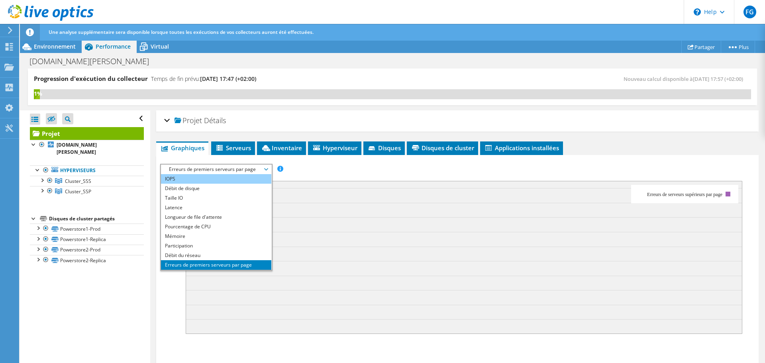
click at [234, 179] on li "IOPS" at bounding box center [216, 179] width 110 height 10
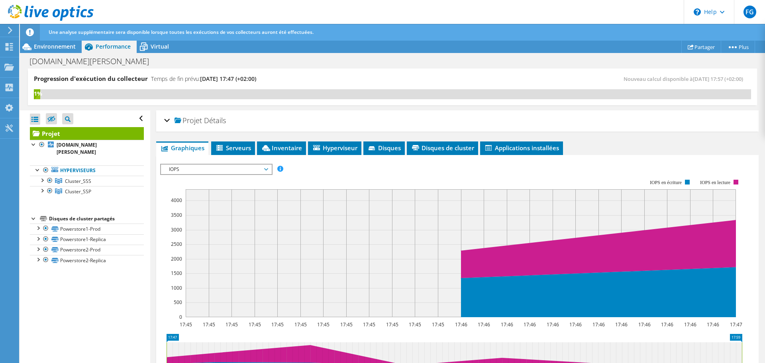
click at [262, 170] on span "IOPS" at bounding box center [216, 169] width 102 height 10
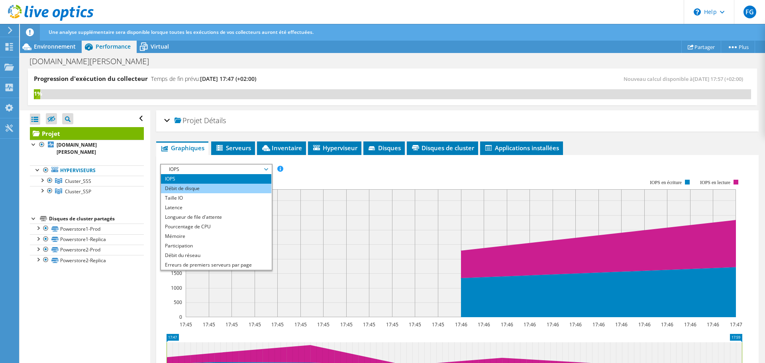
click at [258, 185] on li "Débit de disque" at bounding box center [216, 189] width 110 height 10
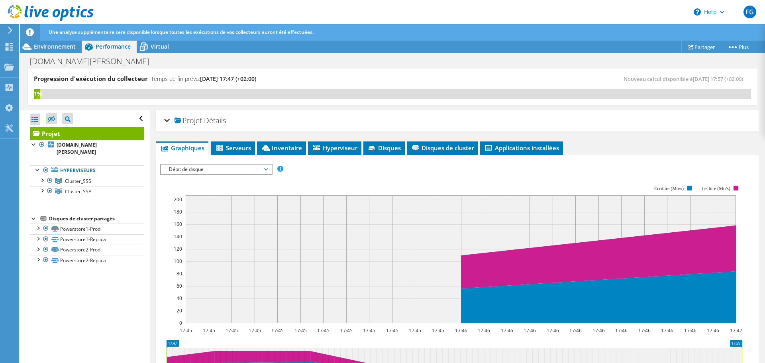
click at [264, 172] on span "Débit de disque" at bounding box center [216, 169] width 102 height 10
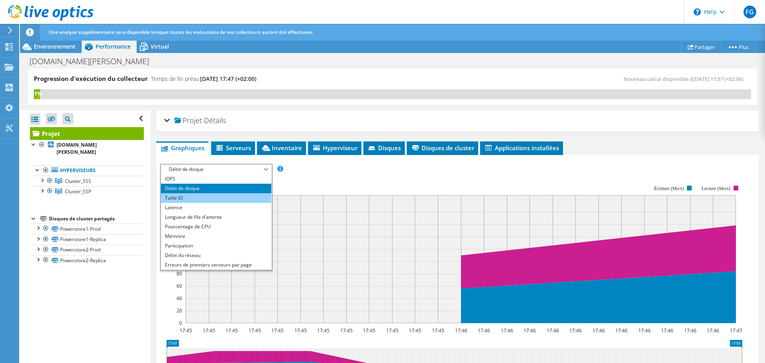
click at [246, 195] on li "Taille IO" at bounding box center [216, 198] width 110 height 10
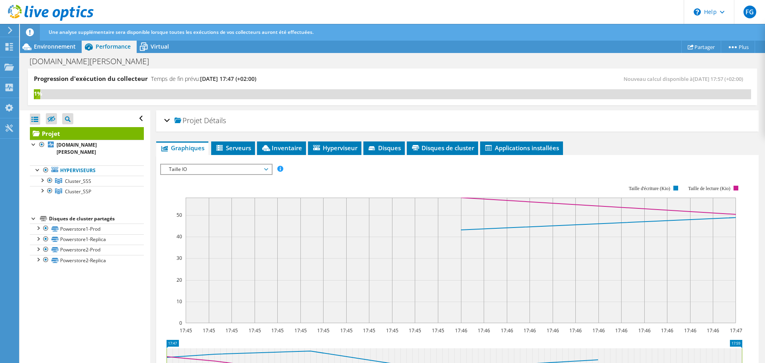
click at [268, 168] on icon at bounding box center [266, 169] width 4 height 2
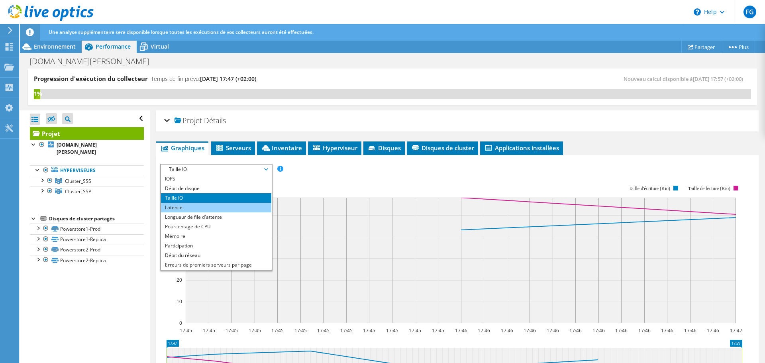
click at [254, 205] on li "Latence" at bounding box center [216, 208] width 110 height 10
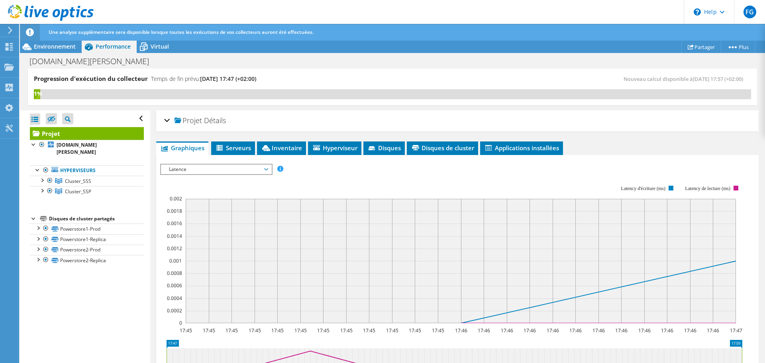
click at [272, 170] on div "Latence IOPS Débit de disque Taille IO Latence Longueur de file d'attente Pourc…" at bounding box center [216, 169] width 112 height 11
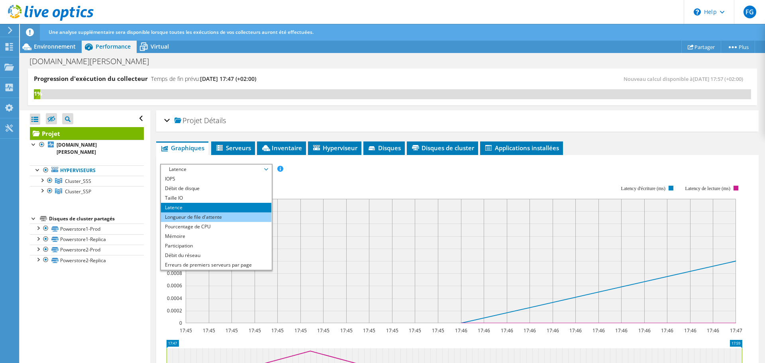
click at [250, 218] on li "Longueur de file d'attente" at bounding box center [216, 217] width 110 height 10
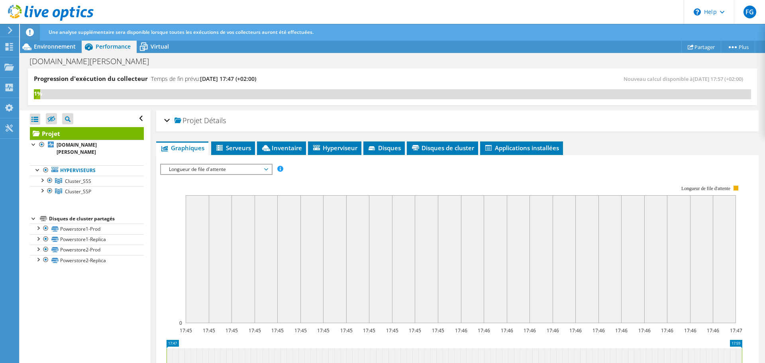
click at [272, 168] on div "Longueur de file d'attente IOPS Débit de disque Taille IO Latence Longueur de f…" at bounding box center [216, 169] width 112 height 11
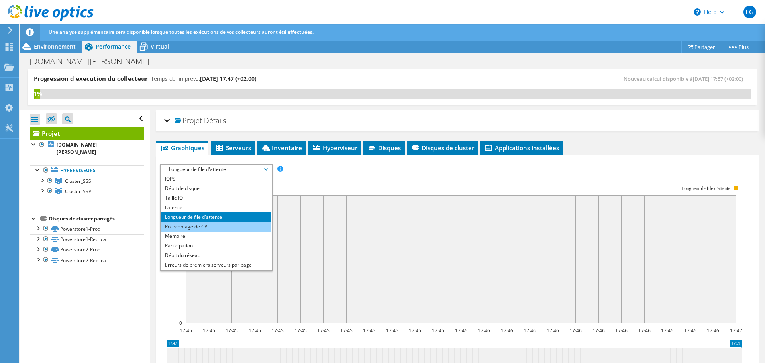
click at [248, 228] on li "Pourcentage de CPU" at bounding box center [216, 227] width 110 height 10
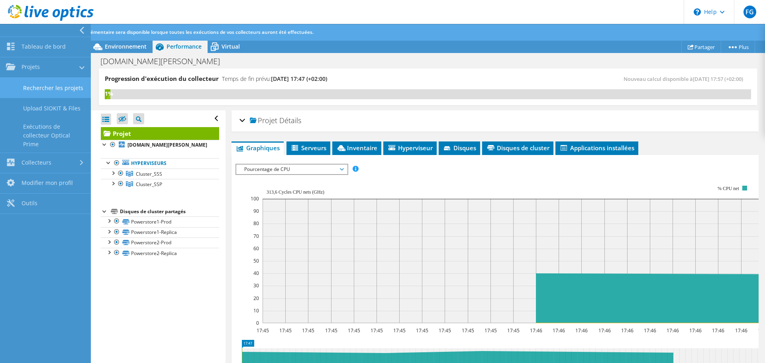
click at [33, 87] on link "Rechercher les projets" at bounding box center [45, 88] width 91 height 20
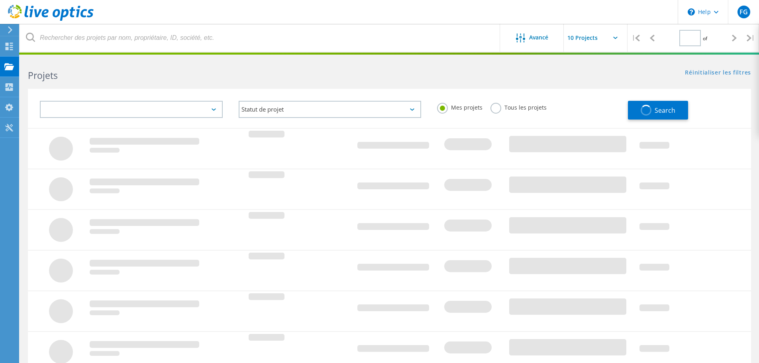
type input "1"
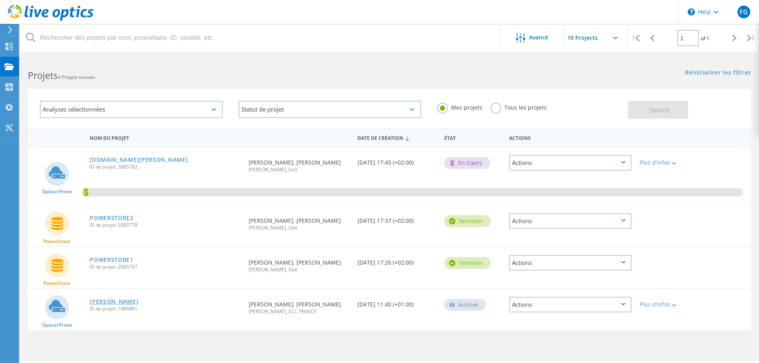
click at [123, 299] on link "[PERSON_NAME]" at bounding box center [114, 302] width 49 height 6
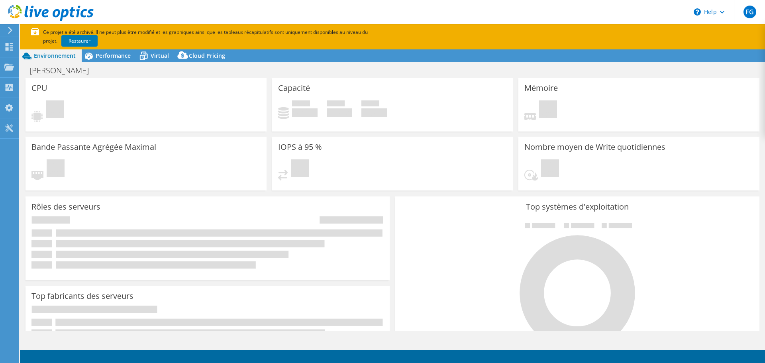
select select "EUFrankfurt"
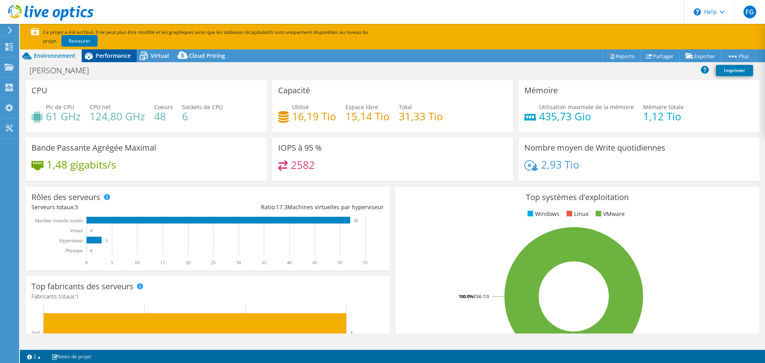
click at [129, 59] on span "Performance" at bounding box center [113, 56] width 35 height 8
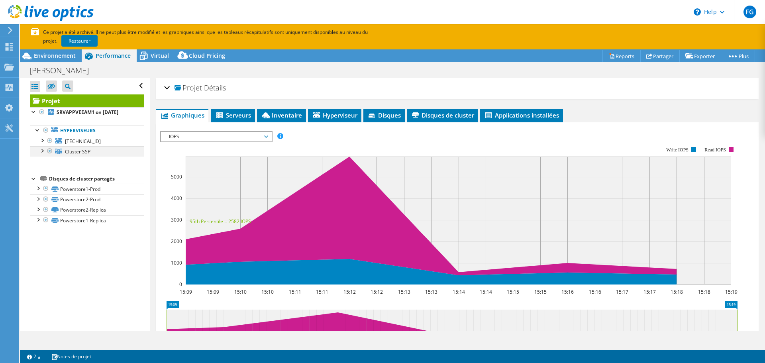
click at [43, 154] on div at bounding box center [42, 150] width 8 height 8
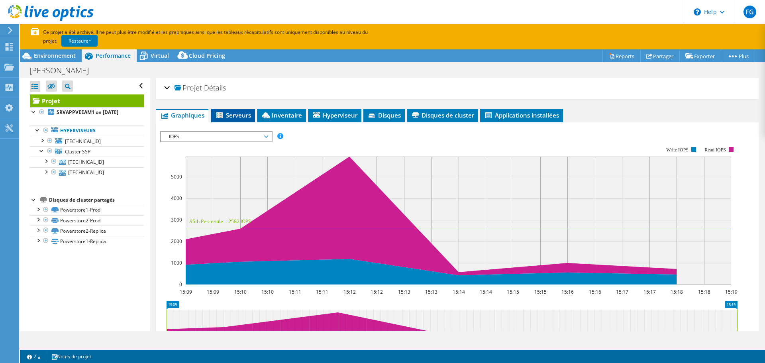
click at [247, 117] on span "Serveurs" at bounding box center [233, 115] width 36 height 8
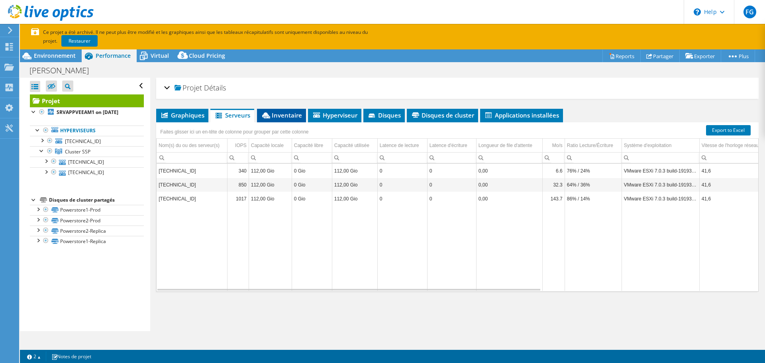
click at [290, 119] on li "Inventaire" at bounding box center [281, 116] width 49 height 14
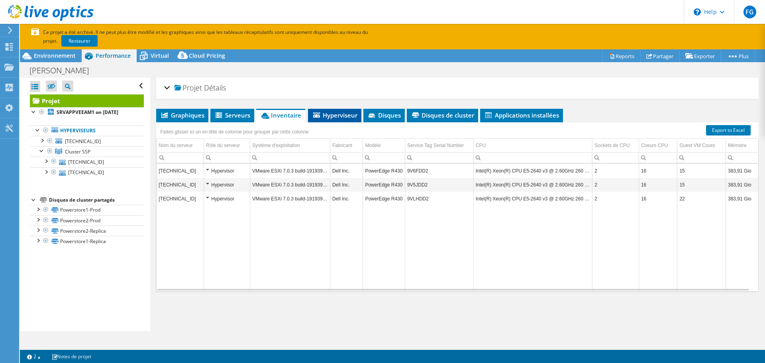
click at [329, 111] on span "Hyperviseur" at bounding box center [334, 115] width 45 height 8
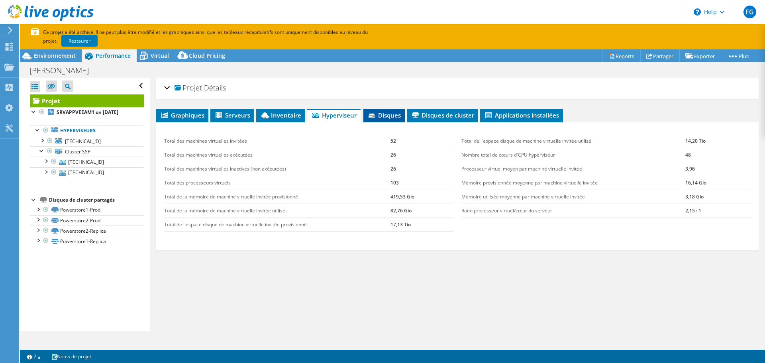
click at [378, 114] on span "Disques" at bounding box center [383, 115] width 33 height 8
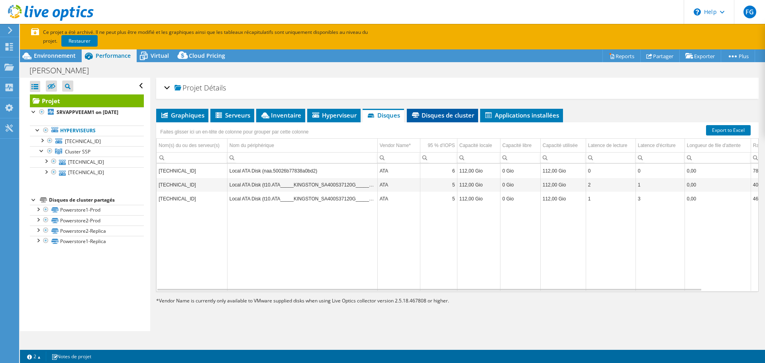
click at [430, 113] on span "Disques de cluster" at bounding box center [442, 115] width 63 height 8
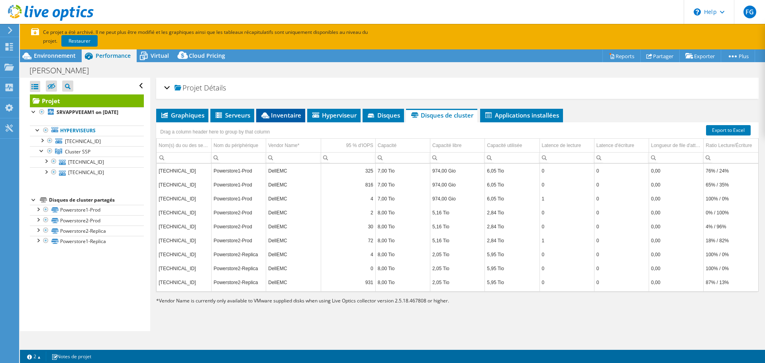
click at [292, 115] on span "Inventaire" at bounding box center [280, 115] width 41 height 8
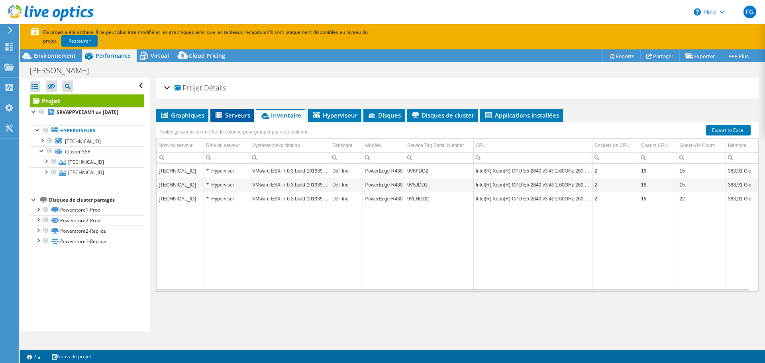
click at [240, 115] on span "Serveurs" at bounding box center [232, 115] width 36 height 8
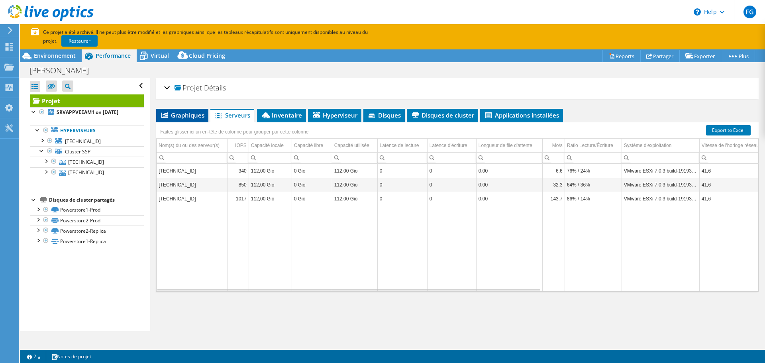
click at [196, 117] on span "Graphiques" at bounding box center [182, 115] width 44 height 8
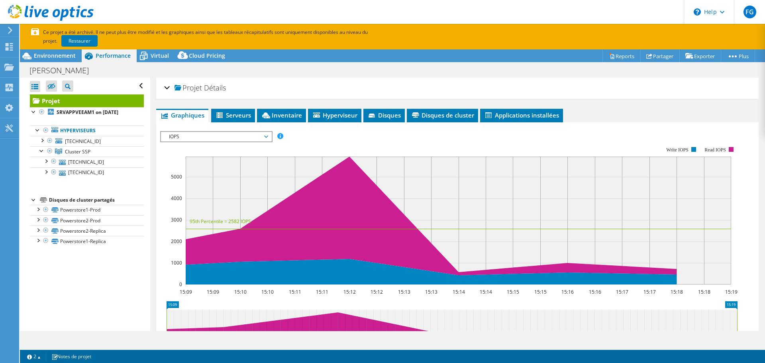
click at [252, 136] on span "IOPS" at bounding box center [216, 137] width 102 height 10
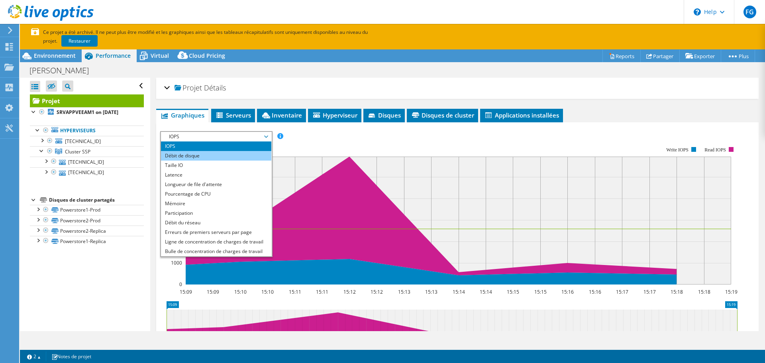
click at [248, 153] on li "Débit de disque" at bounding box center [216, 156] width 110 height 10
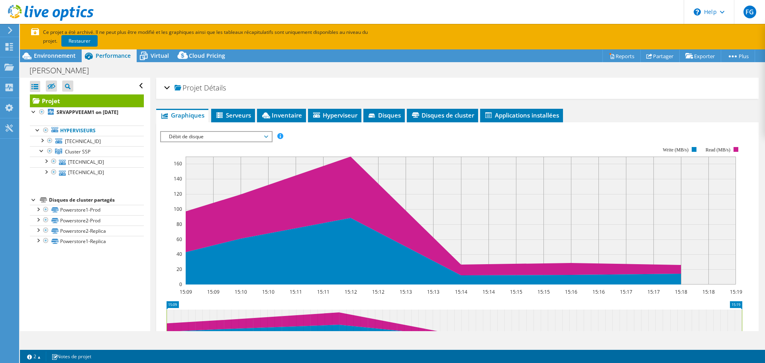
click at [256, 137] on span "Débit de disque" at bounding box center [216, 137] width 102 height 10
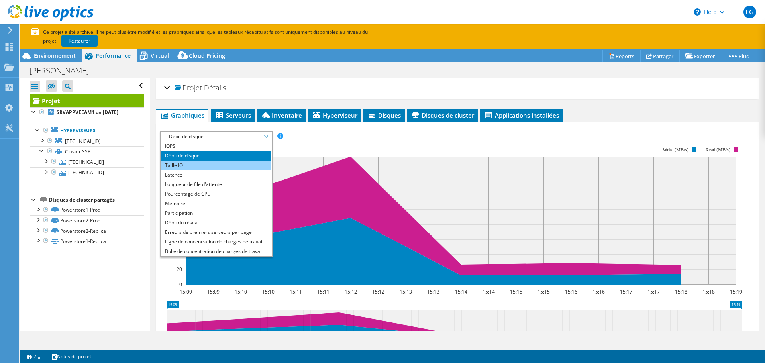
click at [243, 166] on li "Taille IO" at bounding box center [216, 165] width 110 height 10
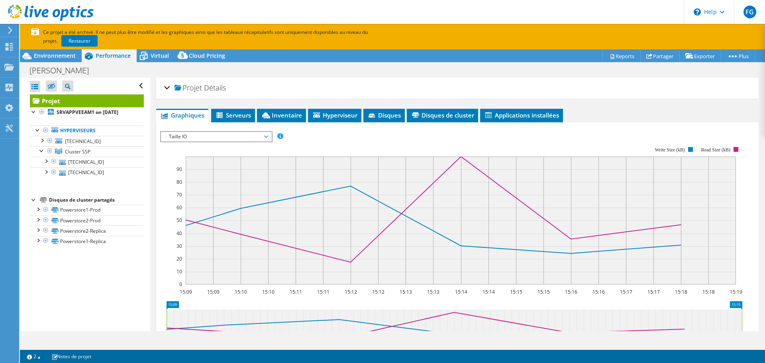
click at [258, 139] on span "Taille IO" at bounding box center [216, 137] width 102 height 10
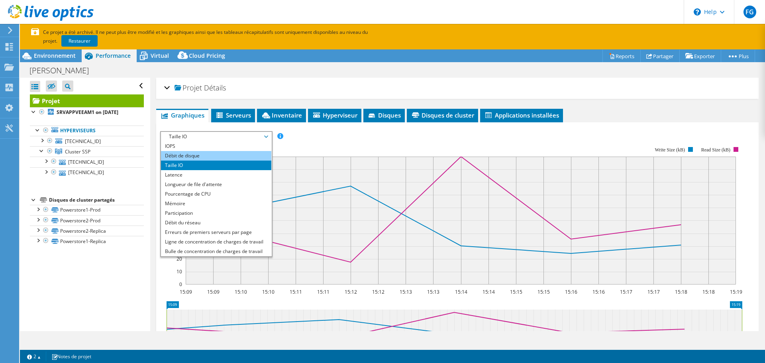
click at [252, 156] on li "Débit de disque" at bounding box center [216, 156] width 110 height 10
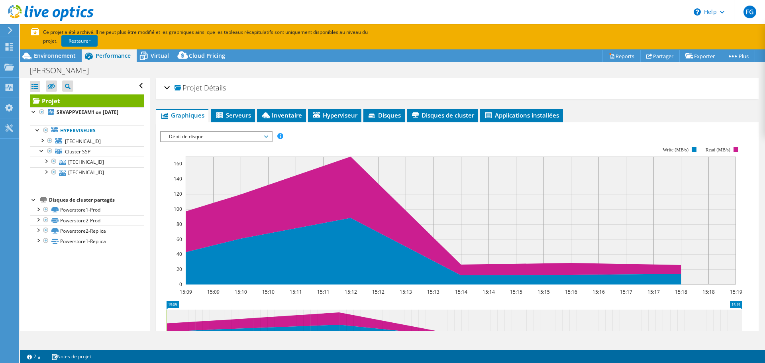
click at [267, 135] on span "Débit de disque" at bounding box center [216, 137] width 102 height 10
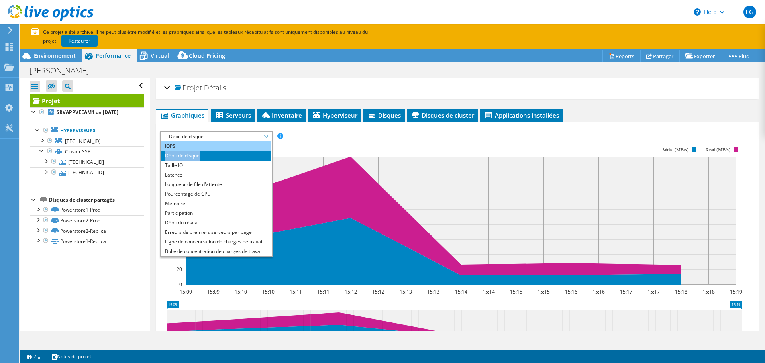
drag, startPoint x: 251, startPoint y: 151, endPoint x: 251, endPoint y: 146, distance: 4.8
click at [251, 146] on ul "IOPS Débit de disque Taille IO Latence Longueur de file d'attente Pourcentage d…" at bounding box center [216, 198] width 110 height 115
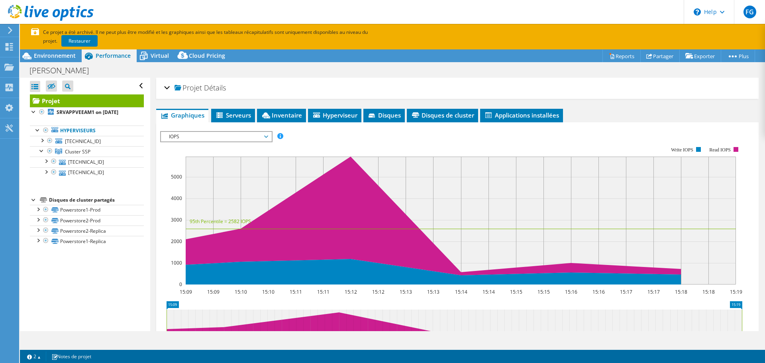
click at [267, 133] on span "IOPS" at bounding box center [216, 137] width 102 height 10
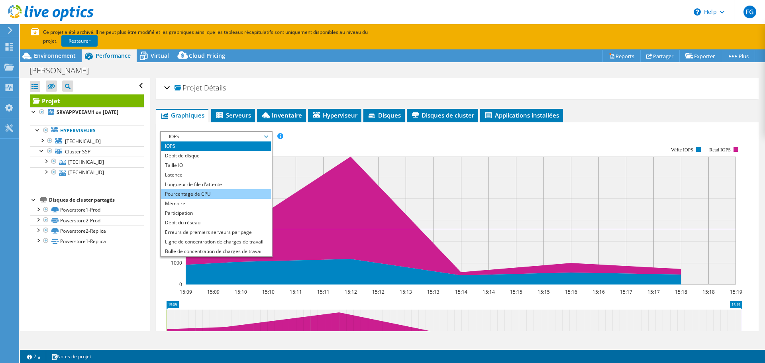
click at [231, 193] on li "Pourcentage de CPU" at bounding box center [216, 194] width 110 height 10
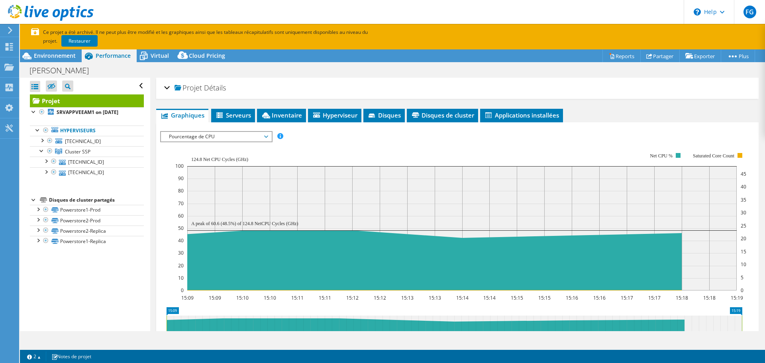
click at [271, 137] on span "Pourcentage de CPU" at bounding box center [216, 137] width 110 height 10
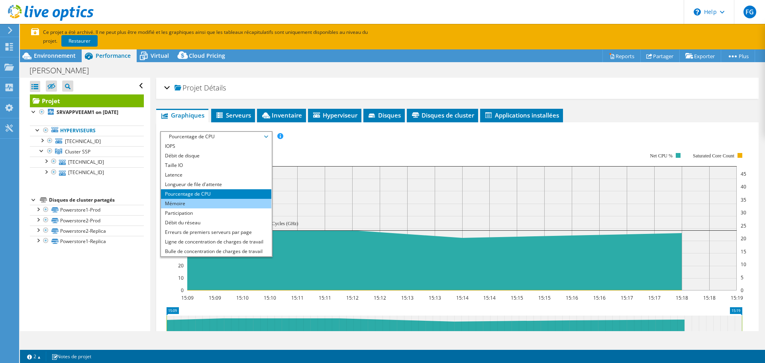
click at [235, 201] on li "Mémoire" at bounding box center [216, 204] width 110 height 10
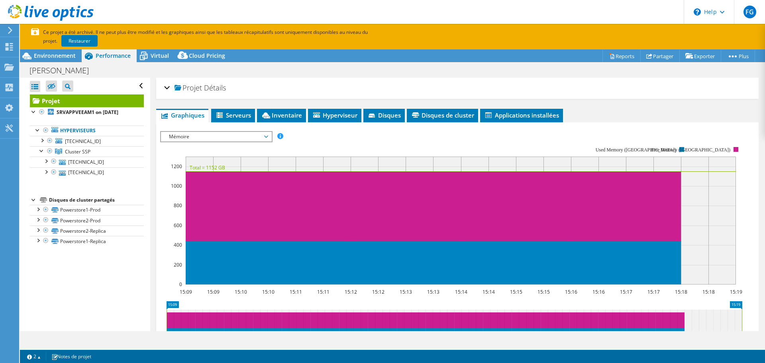
click at [251, 136] on span "Mémoire" at bounding box center [216, 137] width 102 height 10
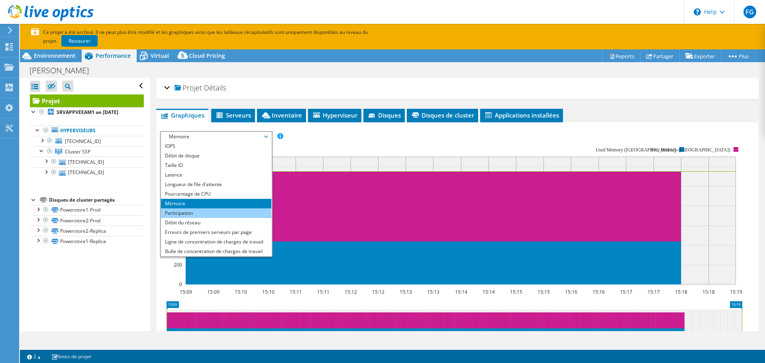
click at [223, 210] on li "Participation" at bounding box center [216, 213] width 110 height 10
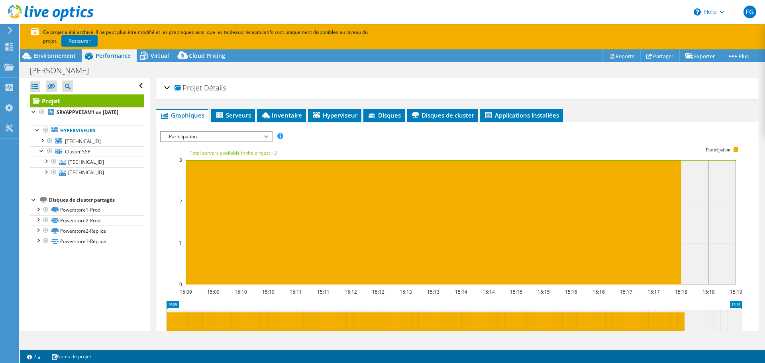
click at [262, 135] on span "Participation" at bounding box center [216, 137] width 102 height 10
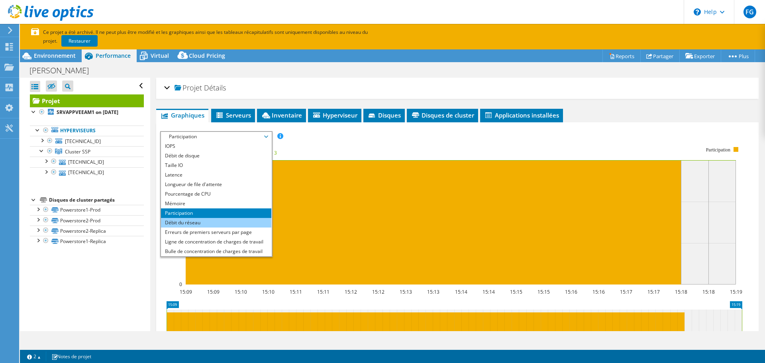
click at [228, 226] on li "Débit du réseau" at bounding box center [216, 223] width 110 height 10
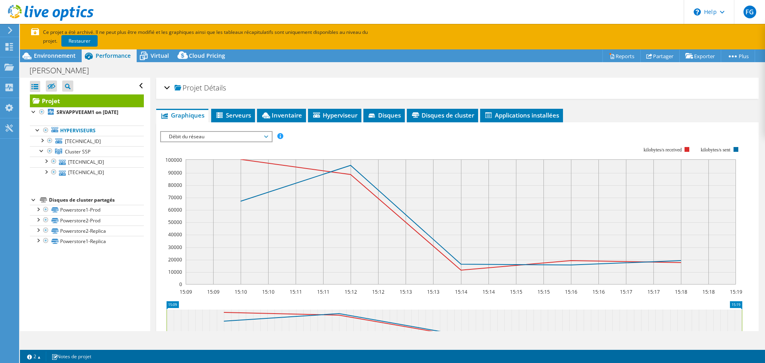
click at [242, 140] on span "Débit du réseau" at bounding box center [216, 137] width 102 height 10
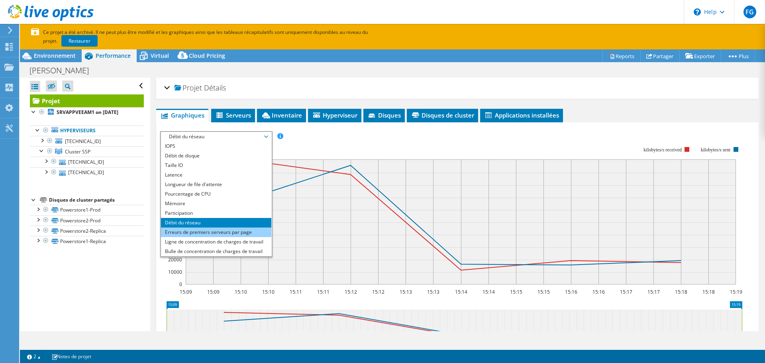
click at [227, 227] on li "Erreurs de premiers serveurs par page" at bounding box center [216, 232] width 110 height 10
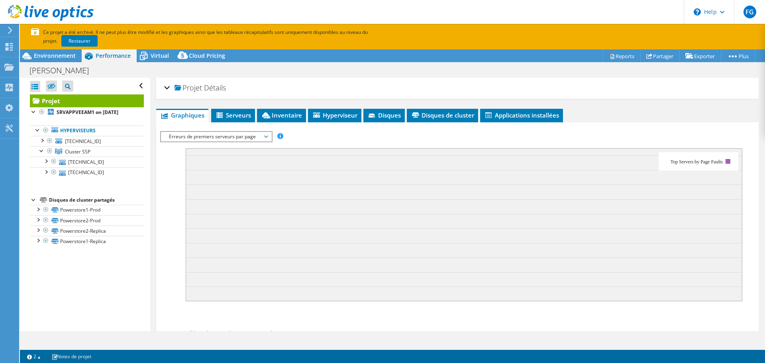
click at [248, 140] on span "Erreurs de premiers serveurs par page" at bounding box center [216, 137] width 102 height 10
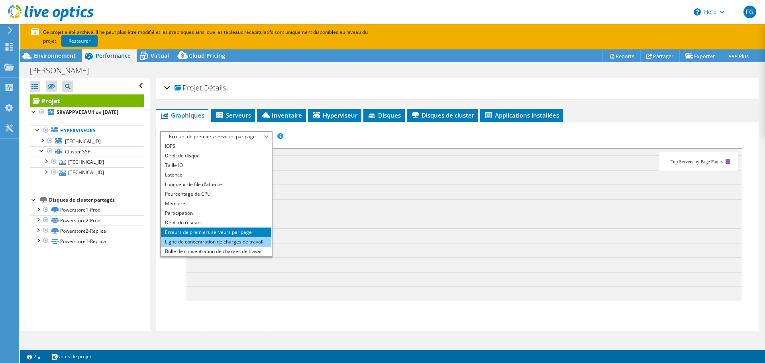
click at [229, 238] on li "Ligne de concentration de charges de travail" at bounding box center [216, 242] width 110 height 10
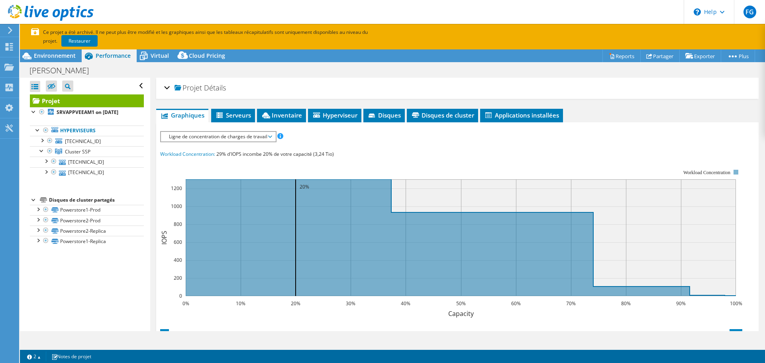
click at [249, 141] on span "Ligne de concentration de charges de travail" at bounding box center [218, 137] width 106 height 10
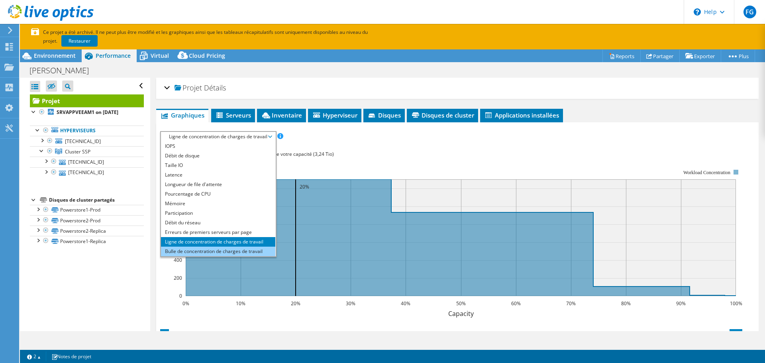
click at [219, 253] on li "Bulle de concentration de charges de travail" at bounding box center [218, 251] width 114 height 10
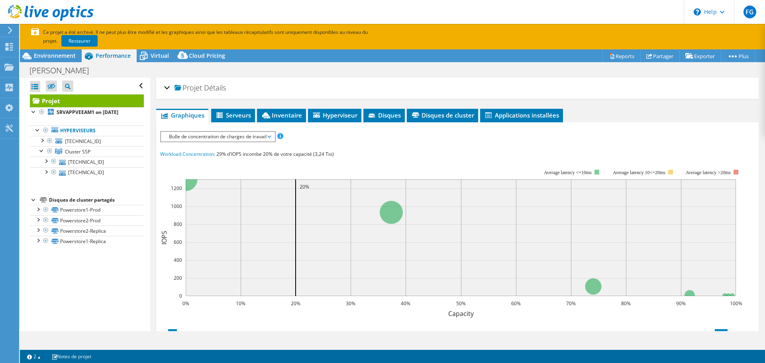
click at [247, 122] on div "IOPS Débit de disque Taille IO Latence Longueur de file d'attente Pourcentage d…" at bounding box center [457, 267] width 594 height 290
click at [246, 118] on span "Serveurs" at bounding box center [233, 115] width 36 height 8
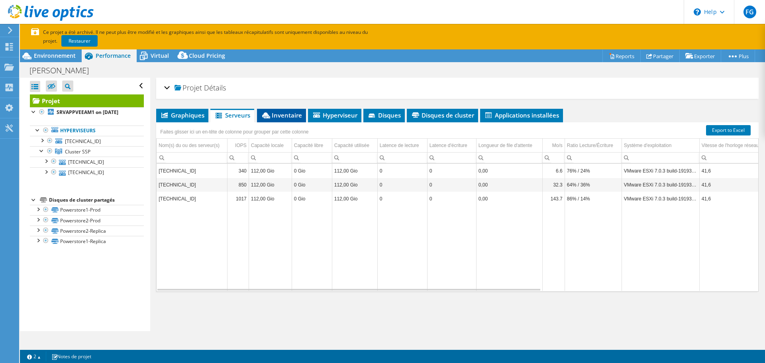
click at [274, 115] on span "Inventaire" at bounding box center [281, 115] width 41 height 8
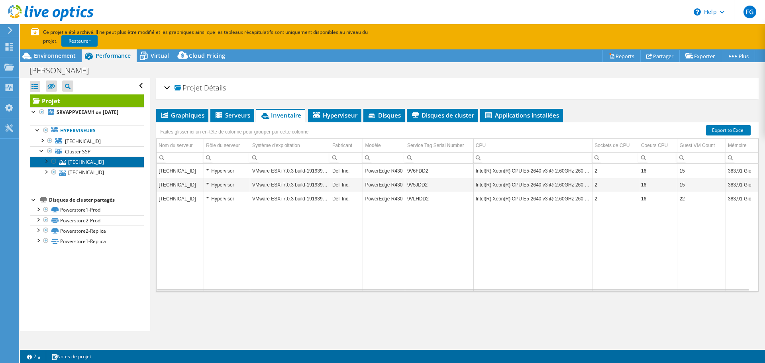
click at [96, 167] on link "10.0.11.21" at bounding box center [87, 161] width 114 height 10
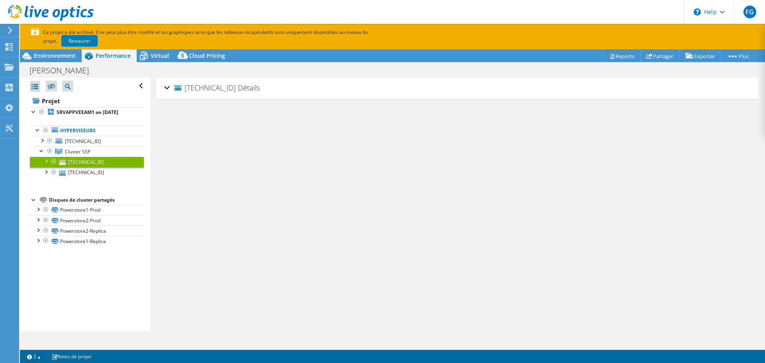
click at [88, 167] on link "10.0.11.21" at bounding box center [87, 161] width 114 height 10
click at [169, 86] on div "10.0.11.21 Détails" at bounding box center [457, 88] width 586 height 17
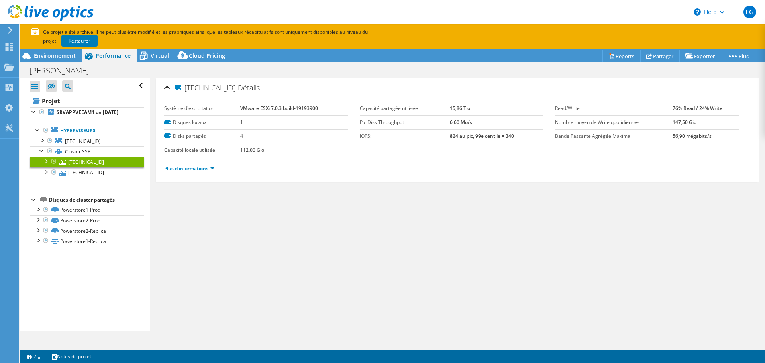
click at [176, 168] on link "Plus d'informations" at bounding box center [189, 168] width 50 height 7
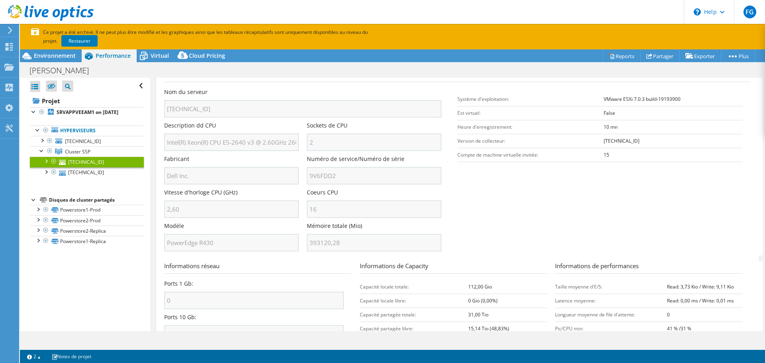
scroll to position [191, 0]
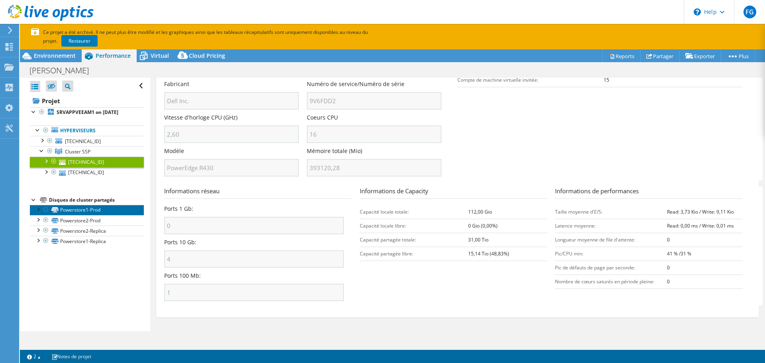
click at [78, 215] on link "Powerstore1-Prod" at bounding box center [87, 210] width 114 height 10
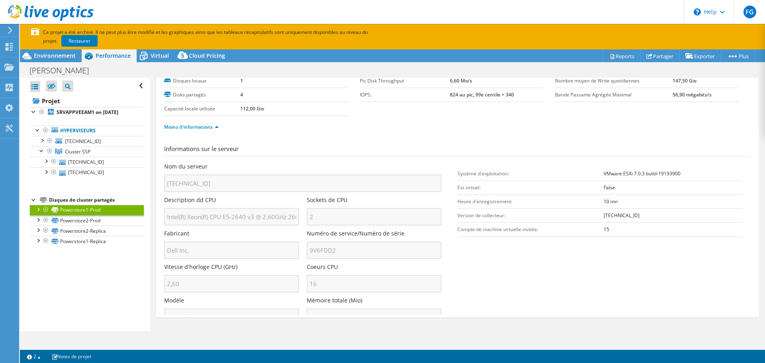
scroll to position [0, 0]
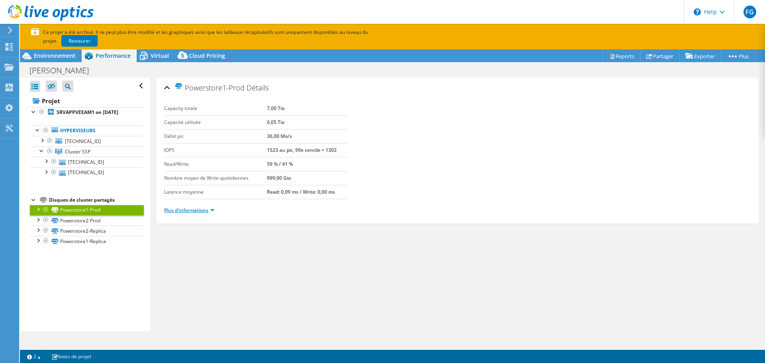
click at [178, 209] on link "Plus d'informations" at bounding box center [189, 210] width 50 height 7
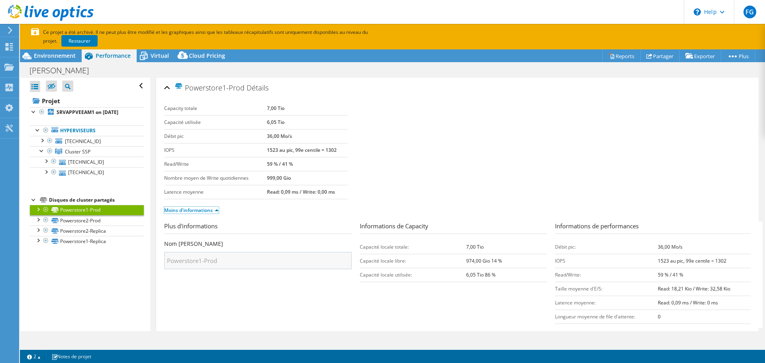
scroll to position [23, 0]
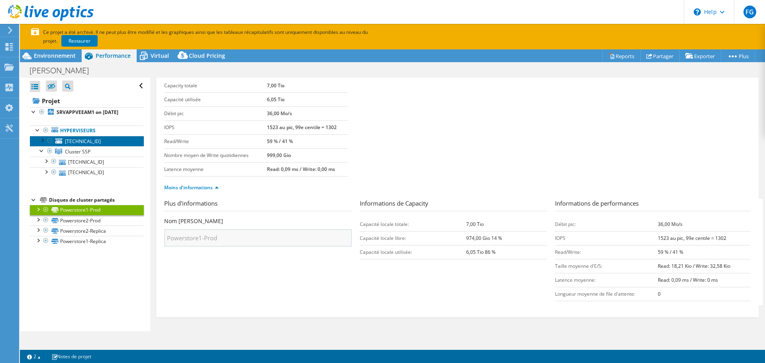
click at [79, 145] on span "10.0.11.23" at bounding box center [83, 141] width 36 height 7
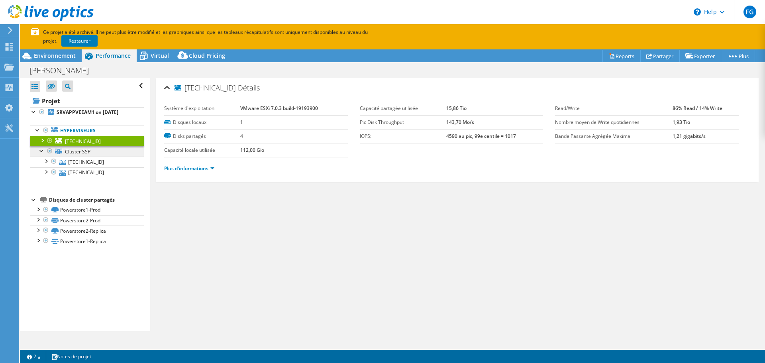
click at [81, 155] on span "Cluster SSP" at bounding box center [77, 151] width 25 height 7
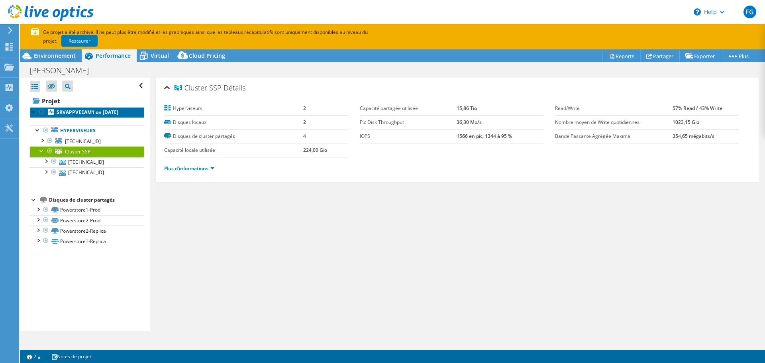
click at [70, 115] on b "SRVAPPVEEAM1 on 12/27/2022" at bounding box center [88, 112] width 62 height 7
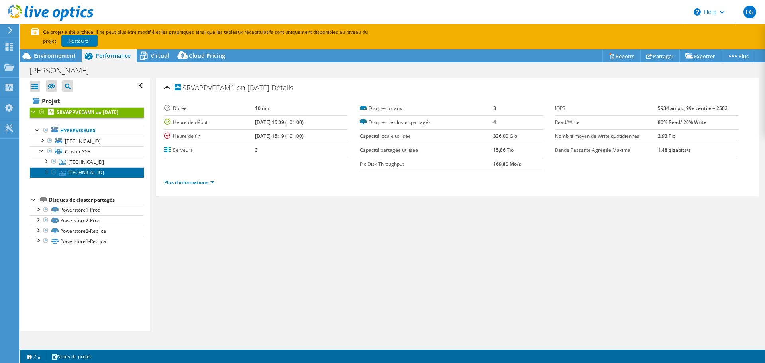
click at [72, 178] on link "10.0.11.22" at bounding box center [87, 172] width 114 height 10
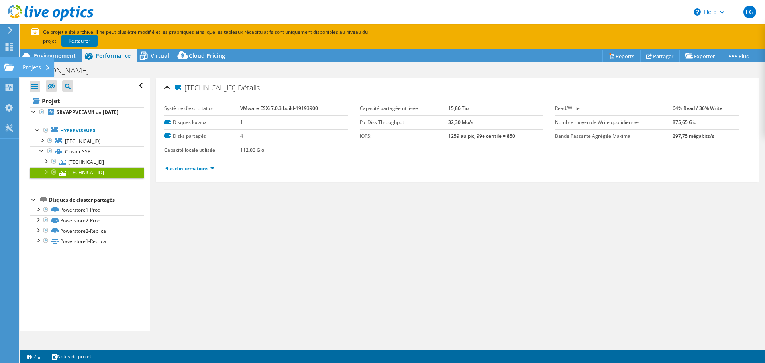
click at [21, 68] on div "Projets" at bounding box center [36, 67] width 35 height 20
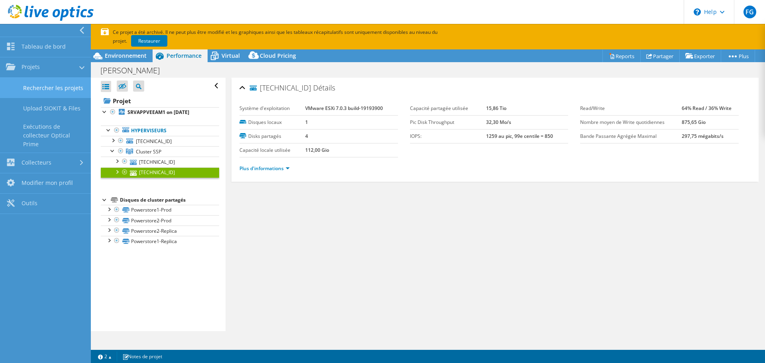
click at [84, 92] on link "Rechercher les projets" at bounding box center [45, 88] width 91 height 20
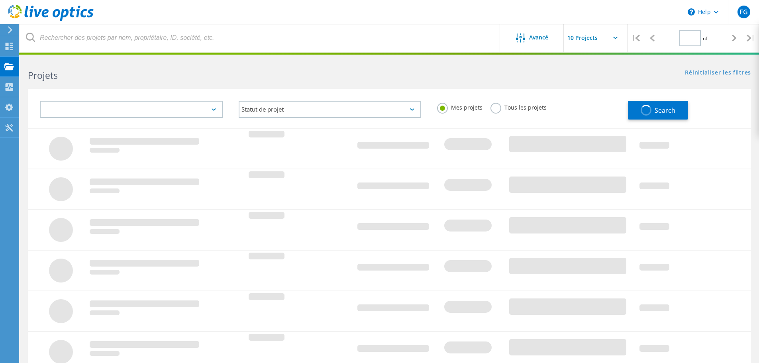
type input "1"
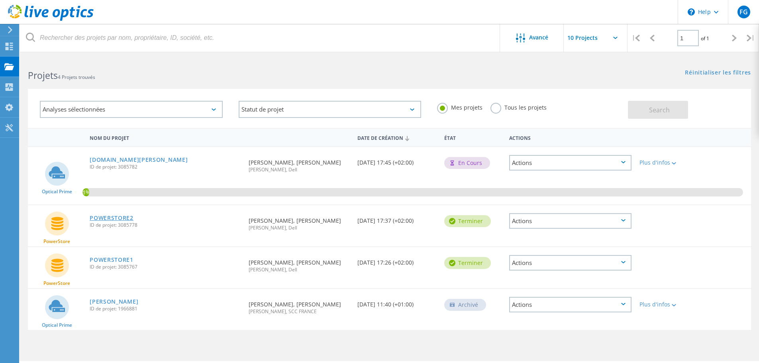
click at [127, 219] on link "POWERSTORE2" at bounding box center [112, 218] width 44 height 6
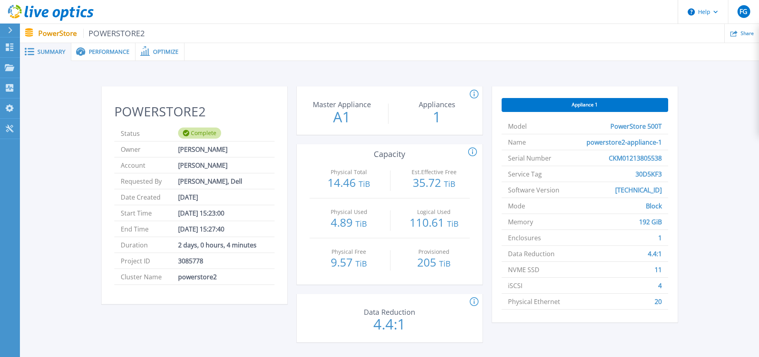
click at [119, 49] on span "Performance" at bounding box center [109, 52] width 41 height 6
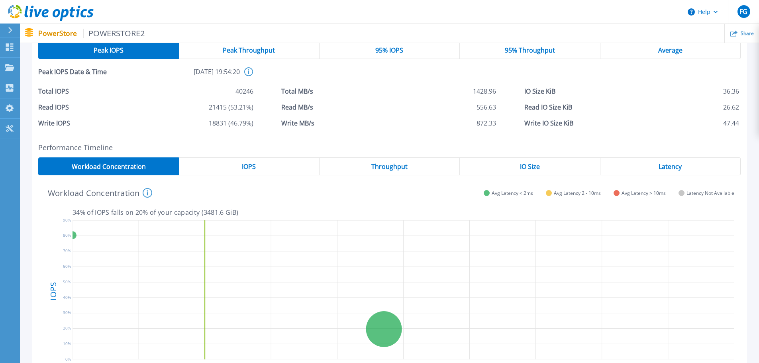
scroll to position [119, 0]
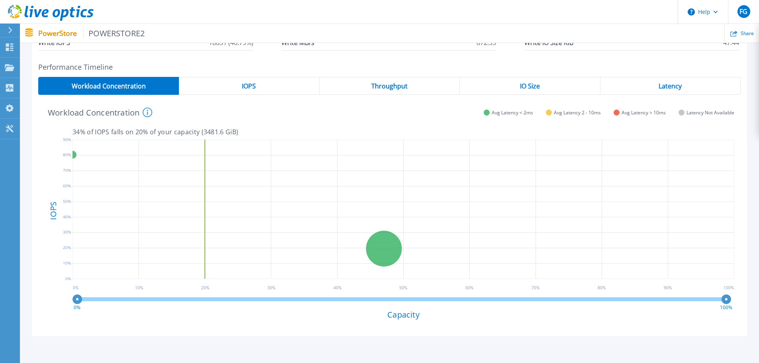
click at [250, 89] on span "IOPS" at bounding box center [249, 86] width 14 height 6
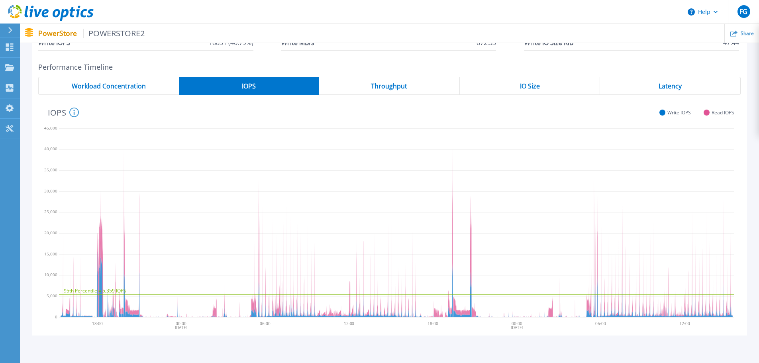
click at [360, 90] on div "Throughput" at bounding box center [389, 86] width 141 height 18
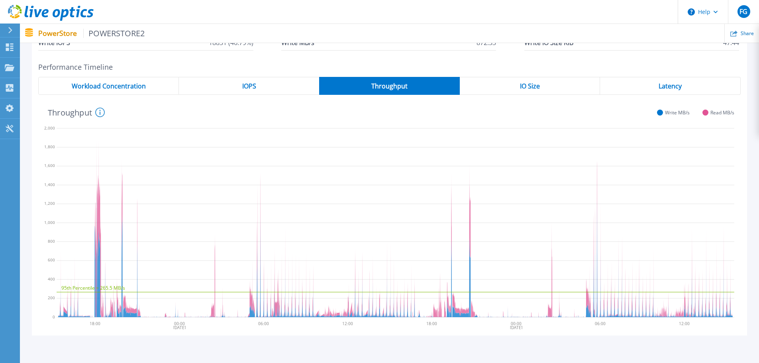
click at [506, 90] on div "IO Size" at bounding box center [530, 86] width 141 height 18
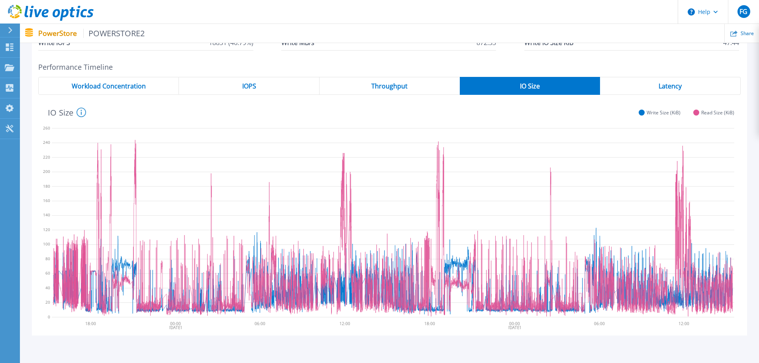
click at [659, 90] on div "Latency" at bounding box center [670, 86] width 141 height 18
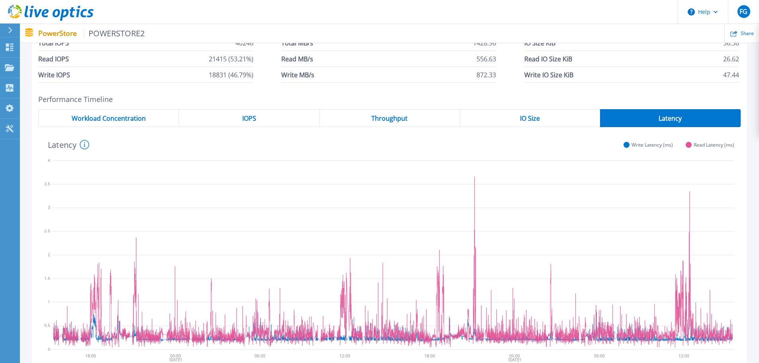
scroll to position [0, 0]
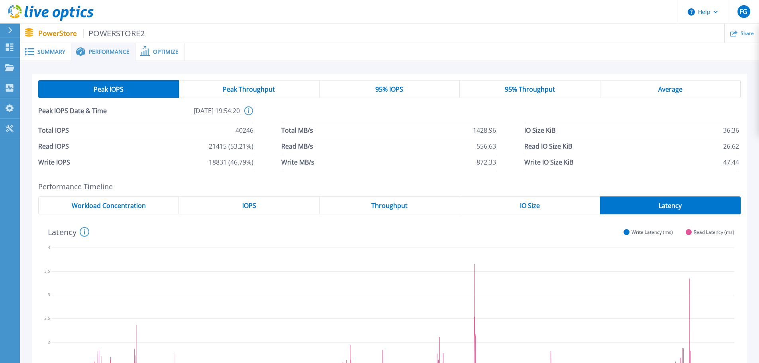
click at [166, 47] on div "Optimize" at bounding box center [159, 52] width 49 height 18
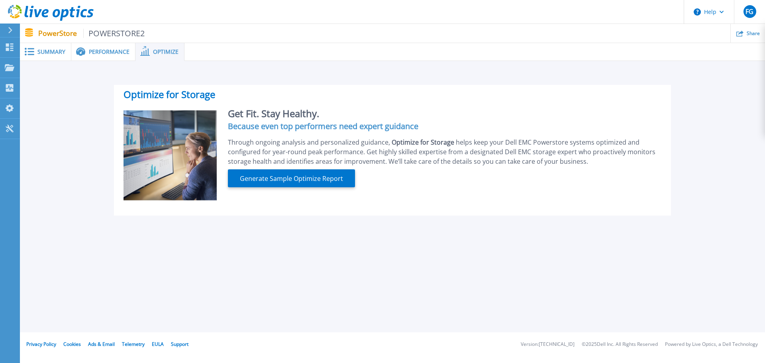
click at [104, 53] on span "Performance" at bounding box center [109, 52] width 41 height 6
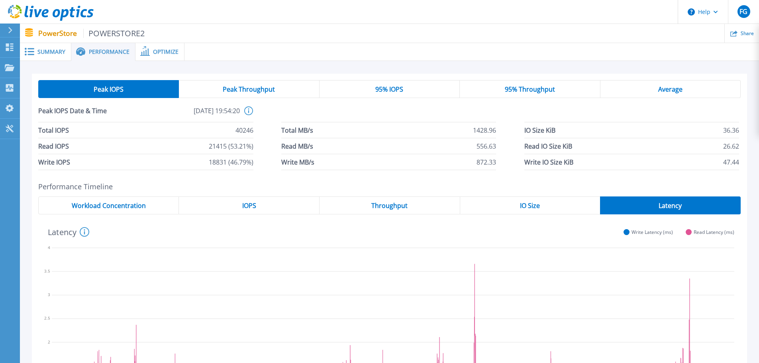
click at [668, 94] on div "Average" at bounding box center [670, 89] width 140 height 18
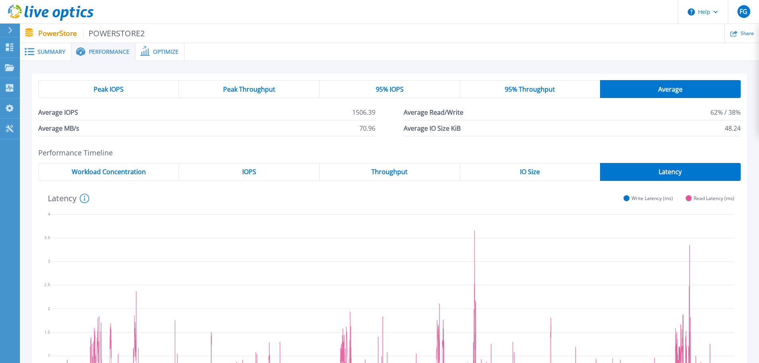
click at [548, 92] on span "95% Throughput" at bounding box center [530, 89] width 50 height 6
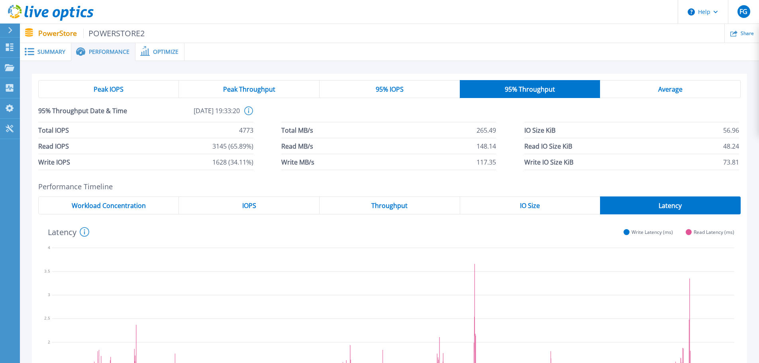
click at [383, 90] on span "95% IOPS" at bounding box center [390, 89] width 28 height 6
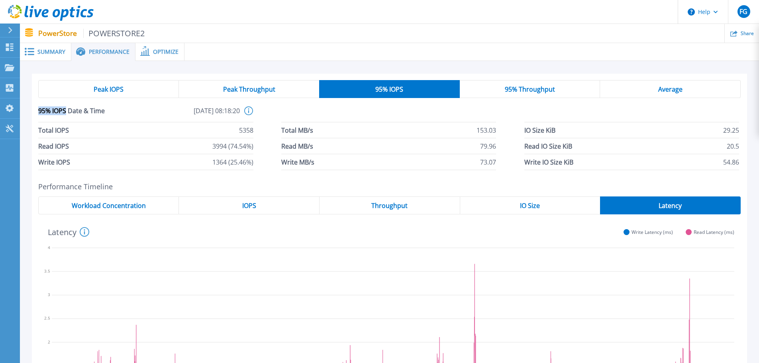
drag, startPoint x: 65, startPoint y: 111, endPoint x: 39, endPoint y: 113, distance: 25.6
click at [39, 113] on span "95% IOPS Date & Time" at bounding box center [88, 114] width 101 height 16
copy span "95% IOPS"
click at [14, 47] on link "Dashboard Dashboard" at bounding box center [10, 47] width 20 height 20
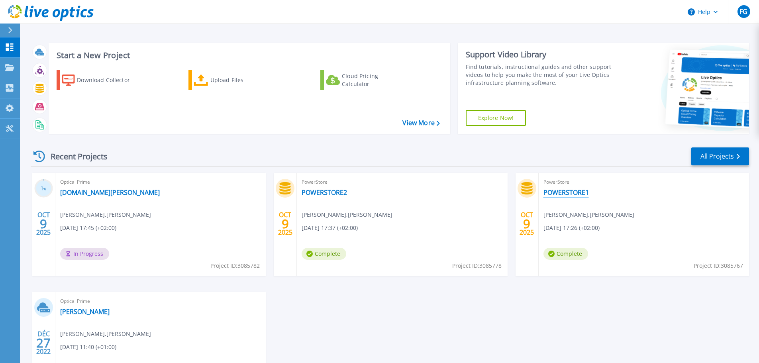
click at [571, 196] on link "POWERSTORE1" at bounding box center [565, 192] width 45 height 8
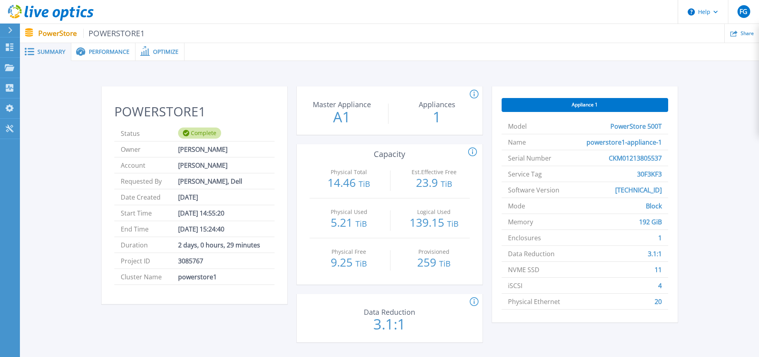
click at [115, 54] on span "Performance" at bounding box center [109, 52] width 41 height 6
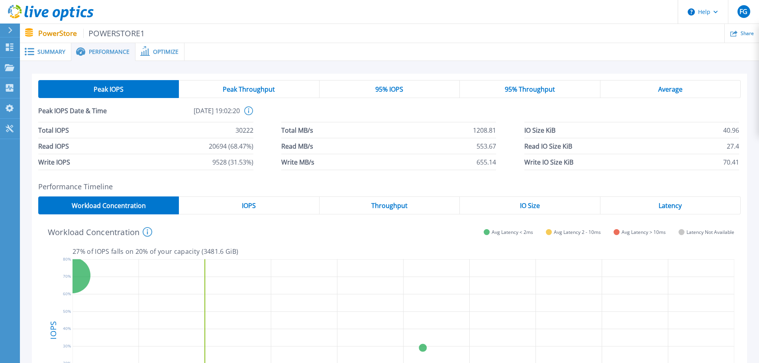
click at [209, 196] on div "IOPS" at bounding box center [249, 205] width 140 height 18
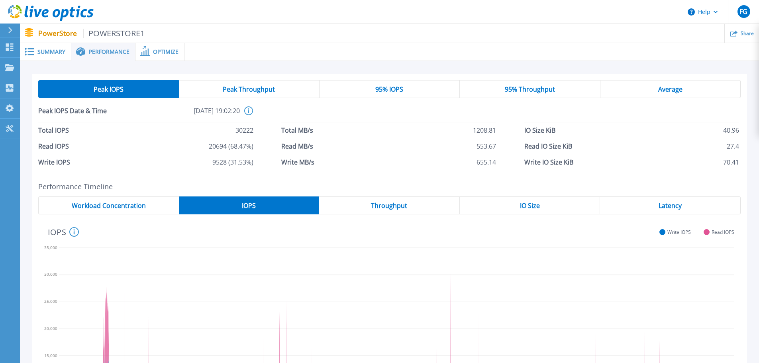
click at [373, 96] on div "95% IOPS" at bounding box center [389, 89] width 140 height 18
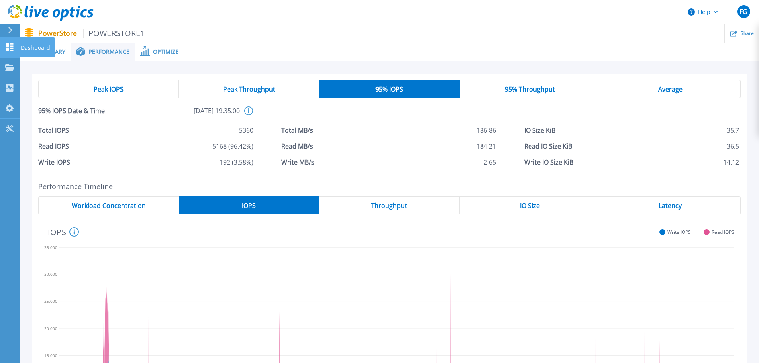
click at [12, 40] on link "Dashboard Dashboard" at bounding box center [10, 47] width 20 height 20
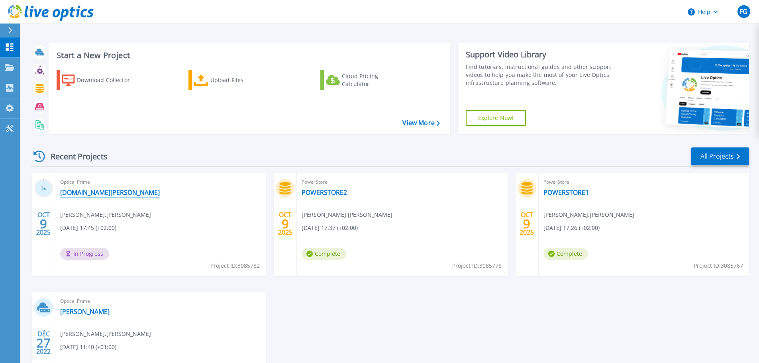
click at [100, 192] on link "[DOMAIN_NAME][PERSON_NAME]" at bounding box center [110, 192] width 100 height 8
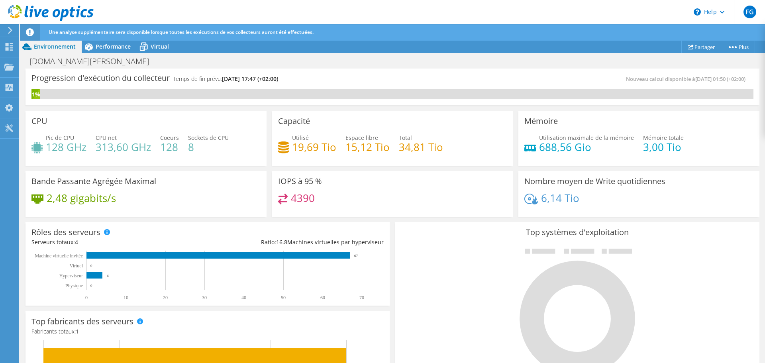
scroll to position [80, 0]
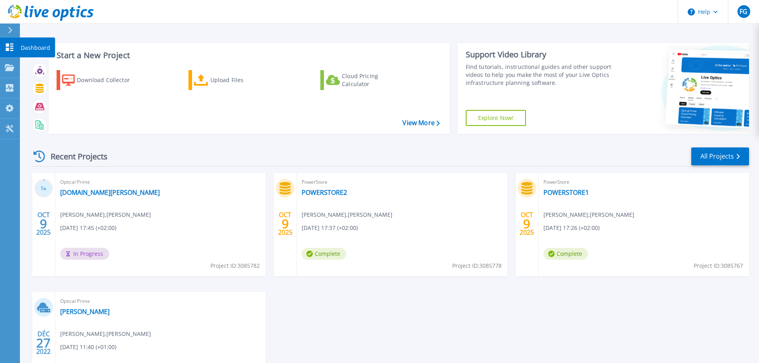
click at [12, 54] on link "Dashboard Dashboard" at bounding box center [10, 47] width 20 height 20
click at [116, 196] on link "[DOMAIN_NAME][PERSON_NAME]" at bounding box center [110, 192] width 100 height 8
